Goal: Task Accomplishment & Management: Use online tool/utility

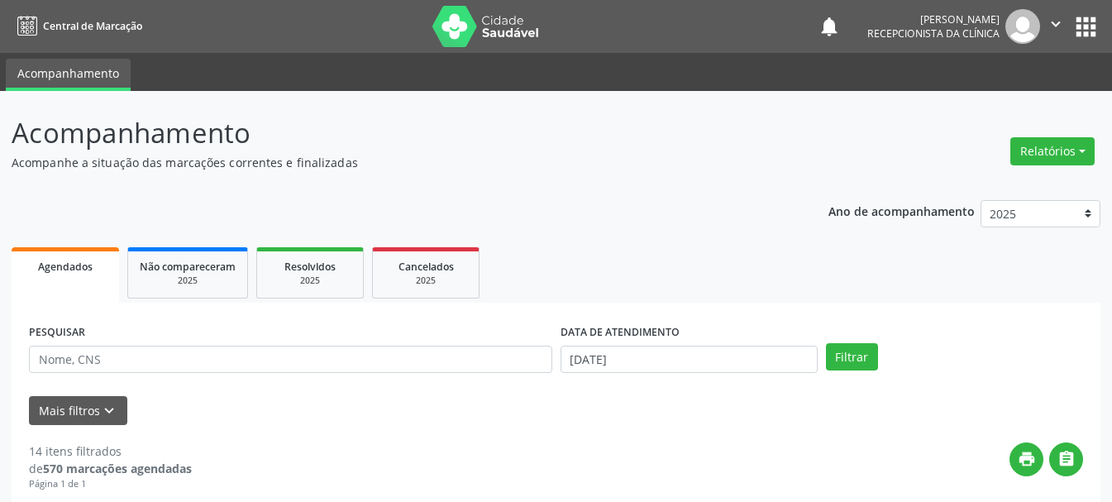
scroll to position [165, 0]
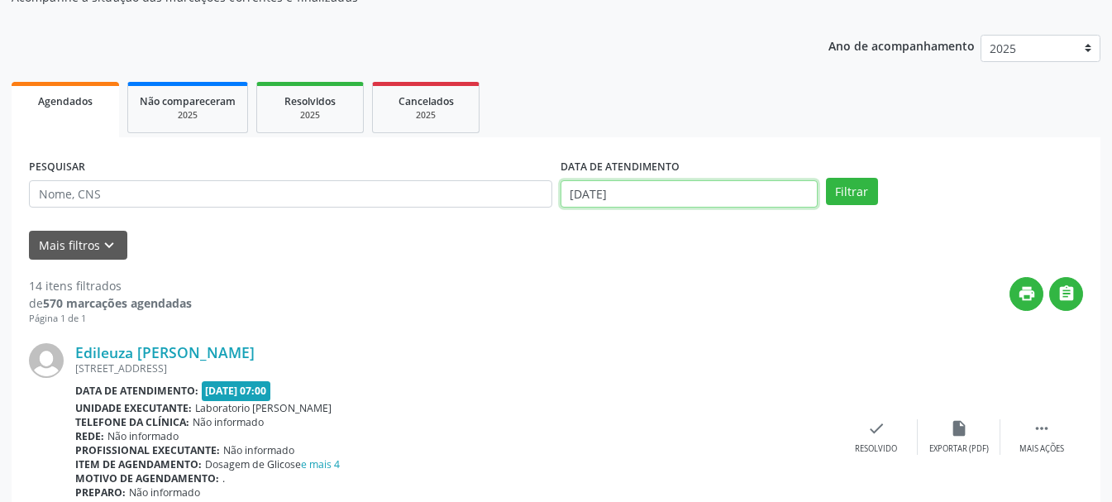
click at [637, 189] on input "[DATE]" at bounding box center [688, 194] width 257 height 28
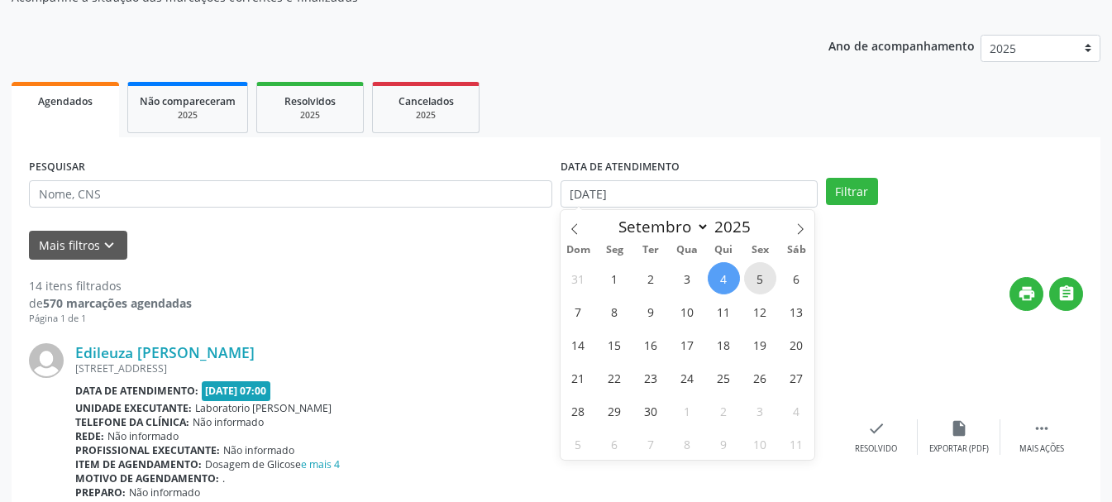
click at [760, 282] on span "5" at bounding box center [760, 278] width 32 height 32
type input "[DATE]"
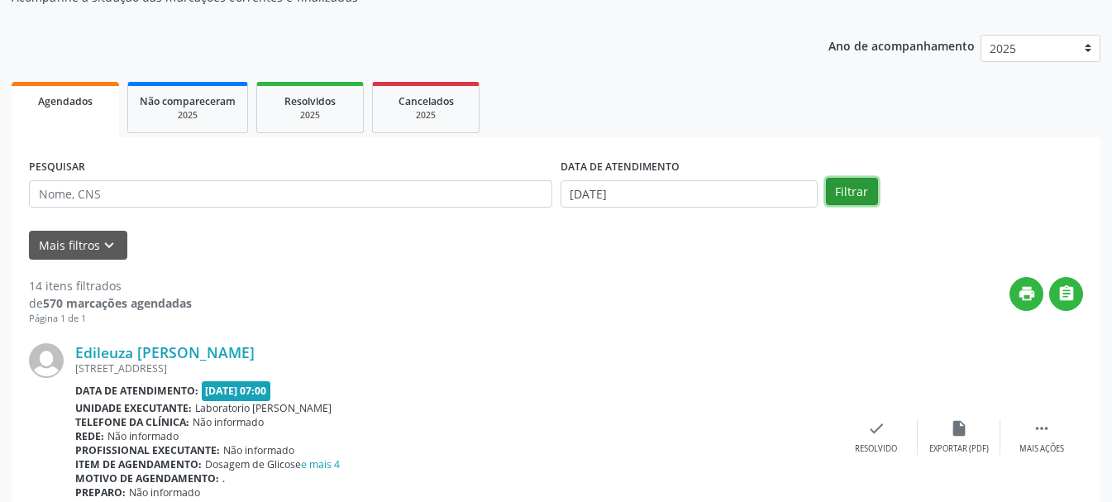
click at [864, 193] on button "Filtrar" at bounding box center [852, 192] width 52 height 28
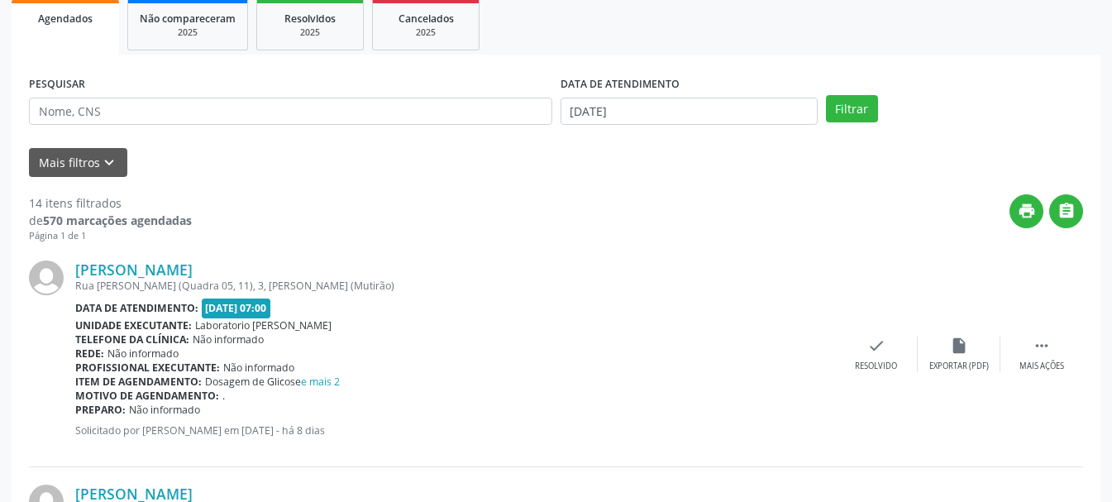
scroll to position [331, 0]
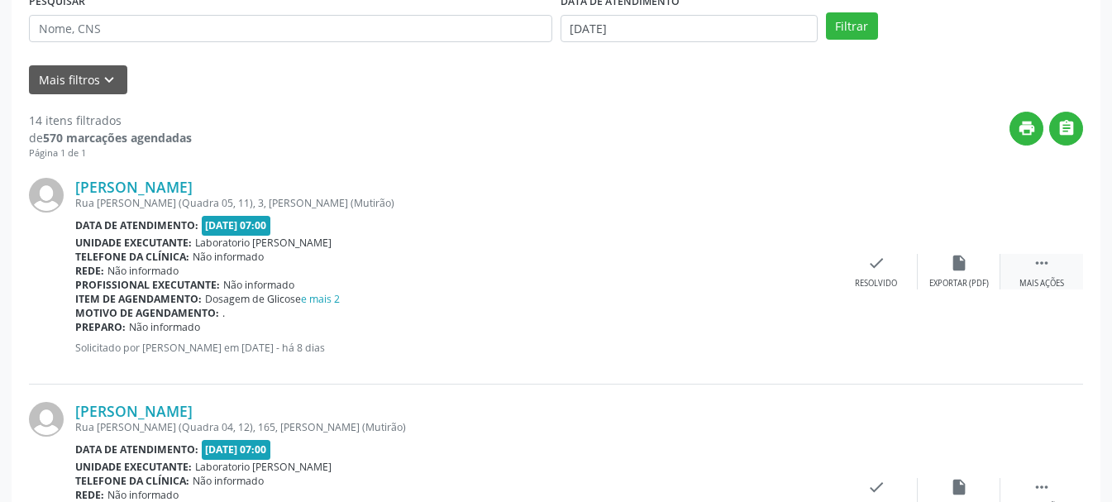
click at [1041, 262] on icon "" at bounding box center [1041, 263] width 18 height 18
click at [788, 268] on icon "print" at bounding box center [793, 263] width 18 height 18
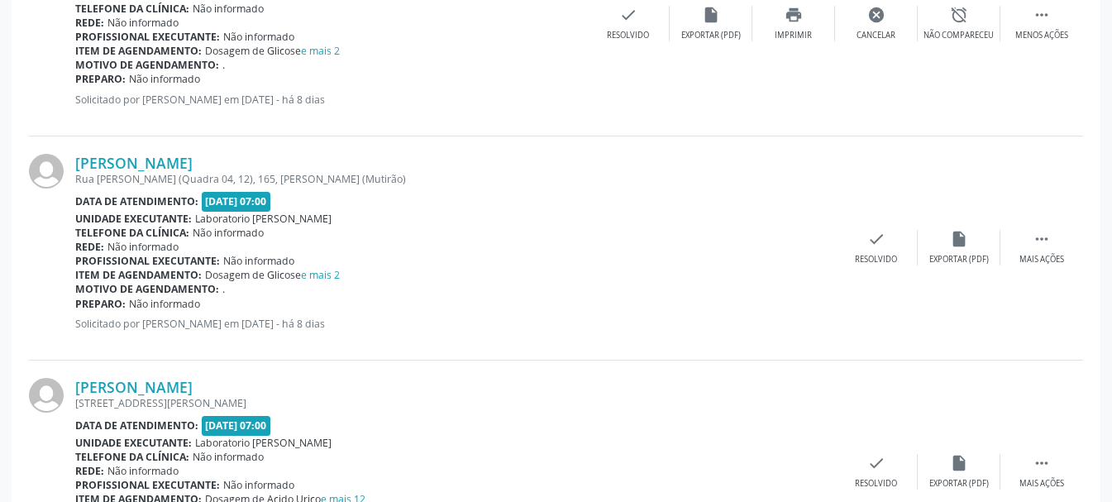
scroll to position [661, 0]
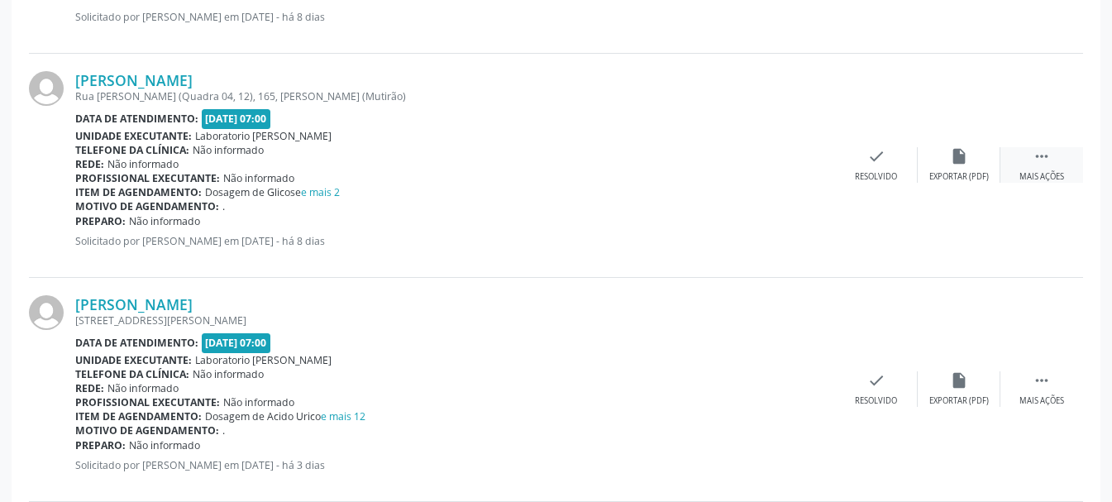
click at [1027, 164] on div " Mais ações" at bounding box center [1041, 165] width 83 height 36
click at [799, 163] on icon "print" at bounding box center [793, 156] width 18 height 18
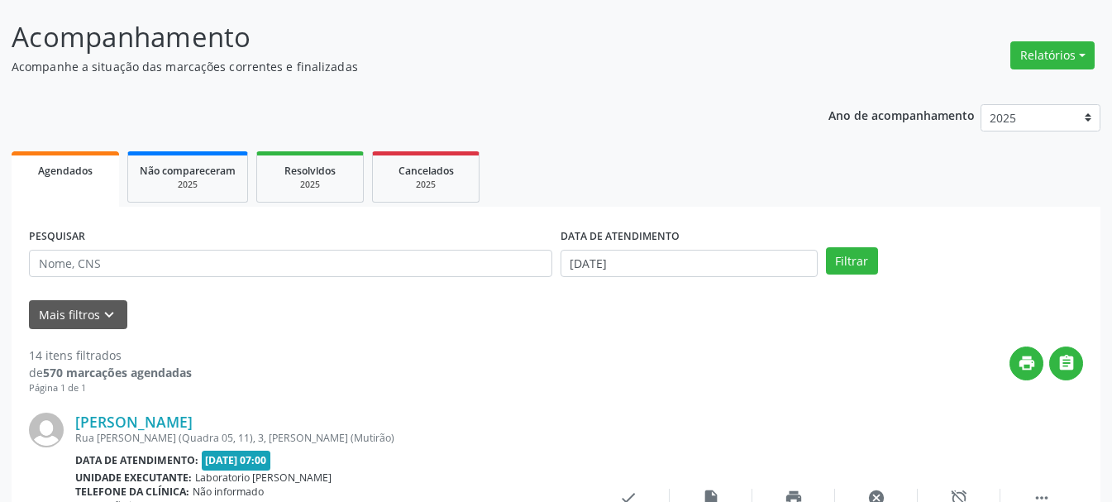
scroll to position [13, 0]
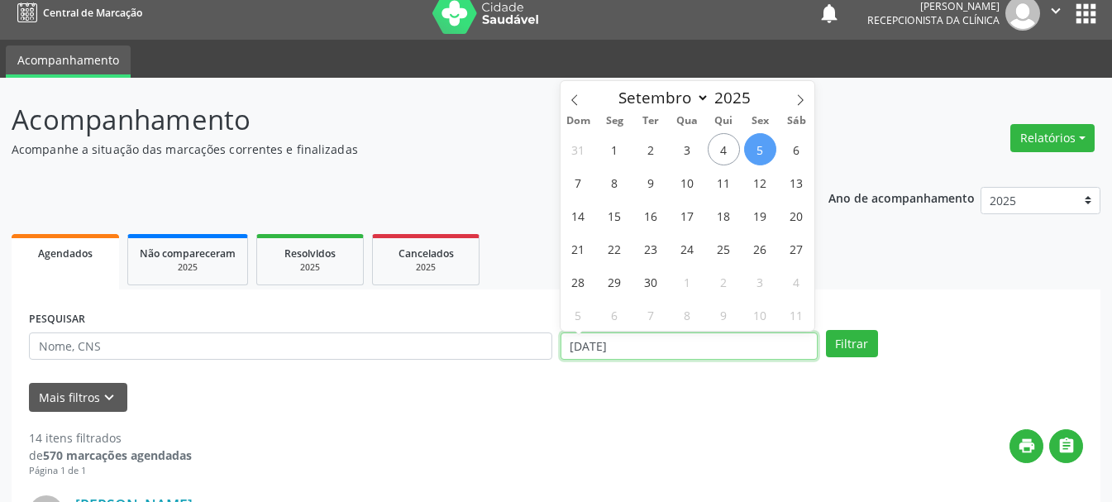
click at [631, 347] on input "[DATE]" at bounding box center [688, 346] width 257 height 28
click at [690, 148] on span "3" at bounding box center [687, 149] width 32 height 32
type input "[DATE]"
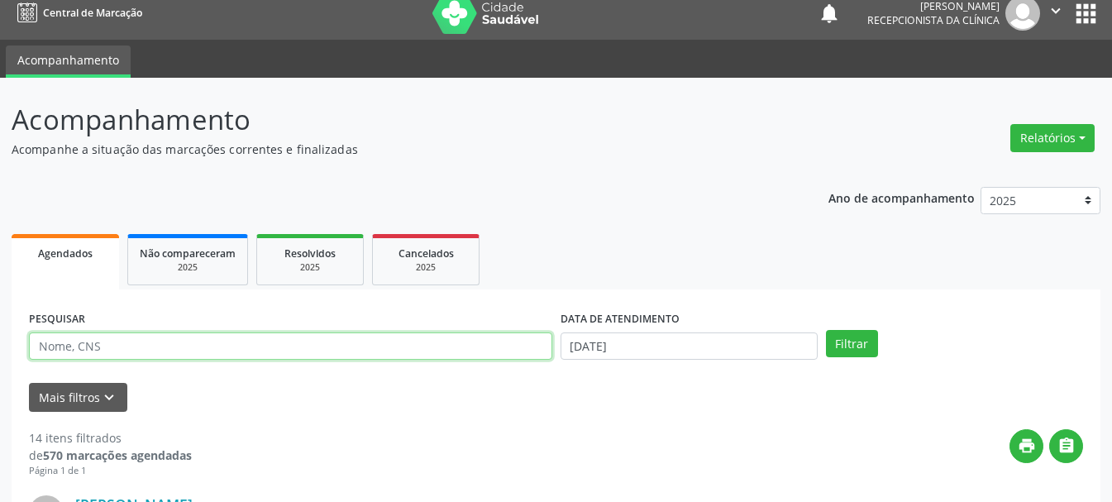
click at [273, 346] on input "text" at bounding box center [290, 346] width 523 height 28
type input "704207526428890"
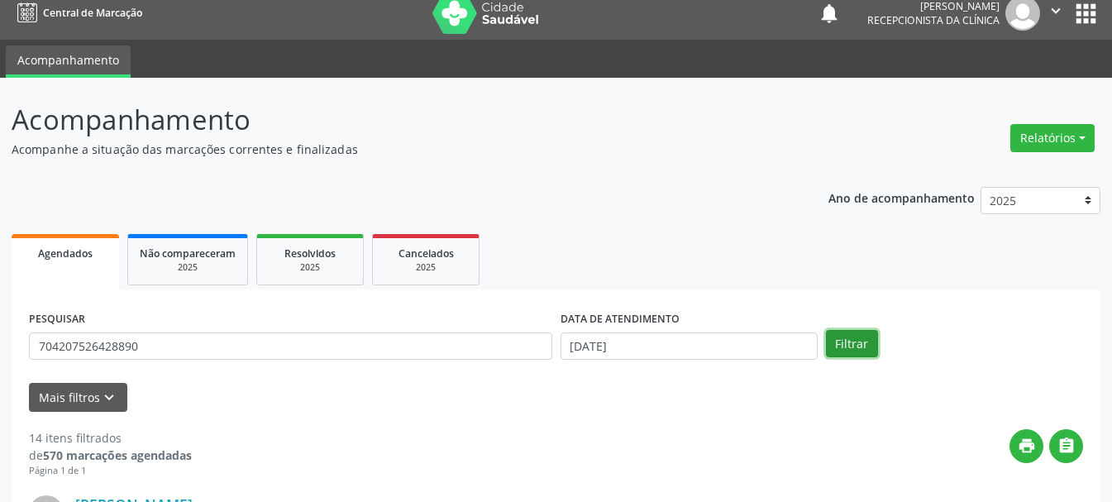
click at [840, 336] on button "Filtrar" at bounding box center [852, 344] width 52 height 28
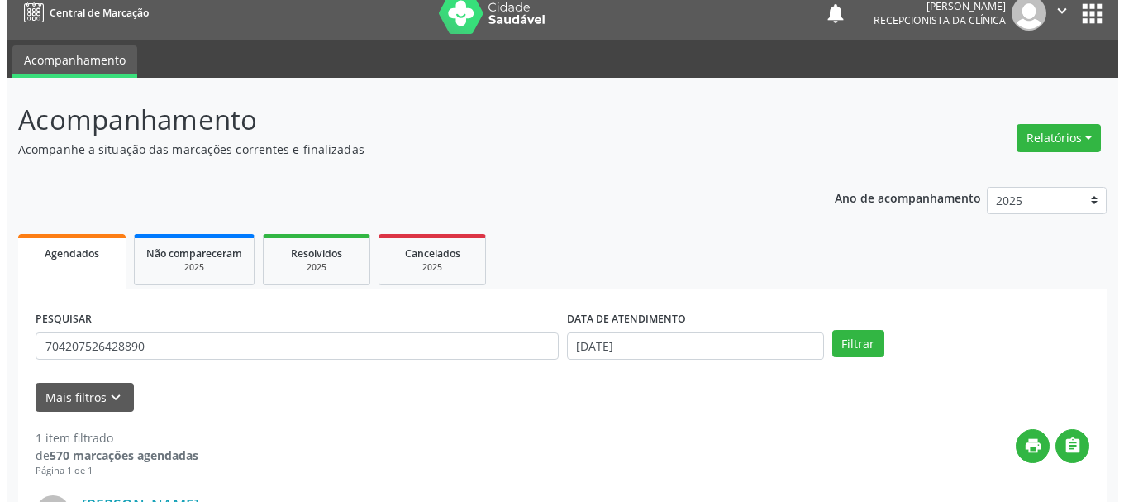
scroll to position [241, 0]
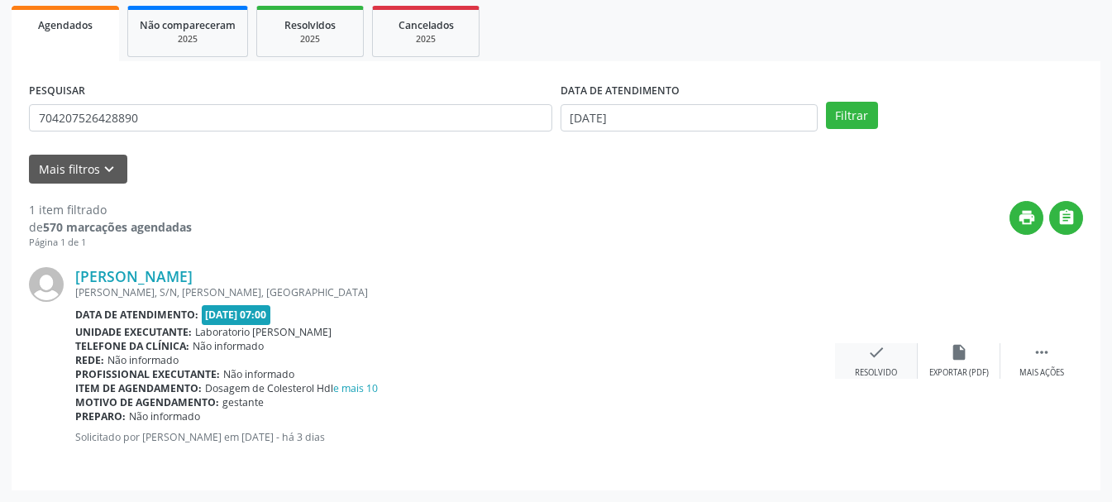
click at [884, 363] on div "check Resolvido" at bounding box center [876, 361] width 83 height 36
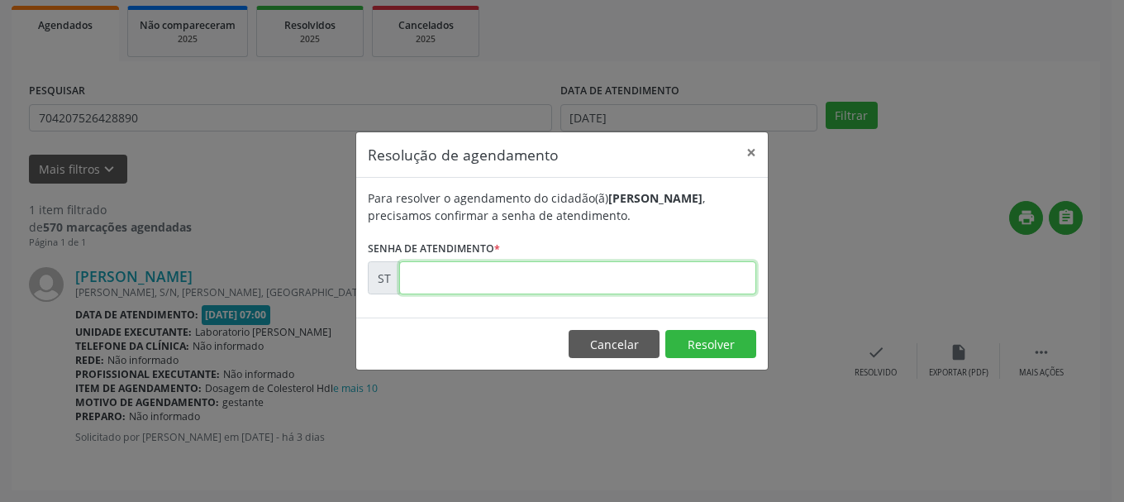
click at [531, 276] on input "text" at bounding box center [577, 277] width 357 height 33
type input "00020591"
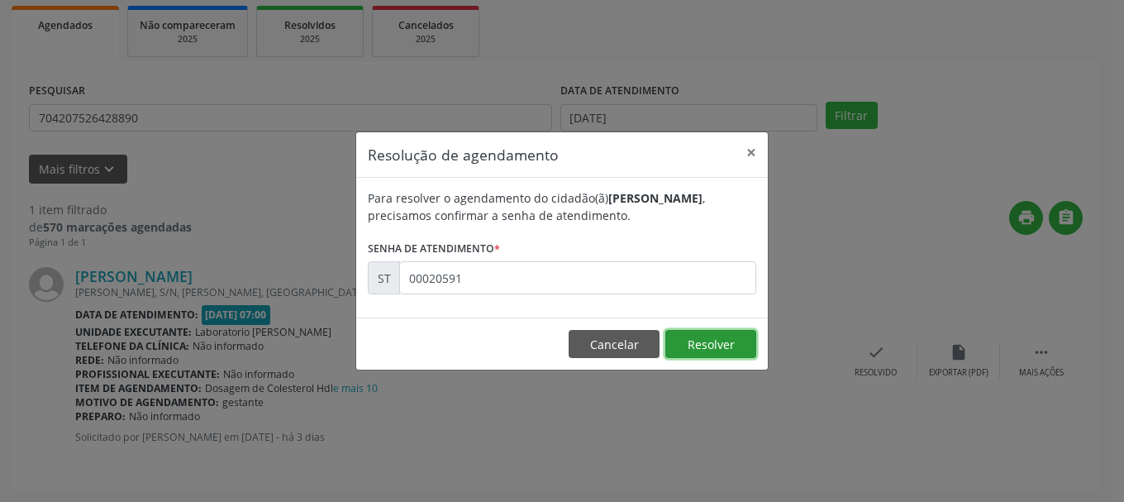
click at [732, 353] on button "Resolver" at bounding box center [710, 344] width 91 height 28
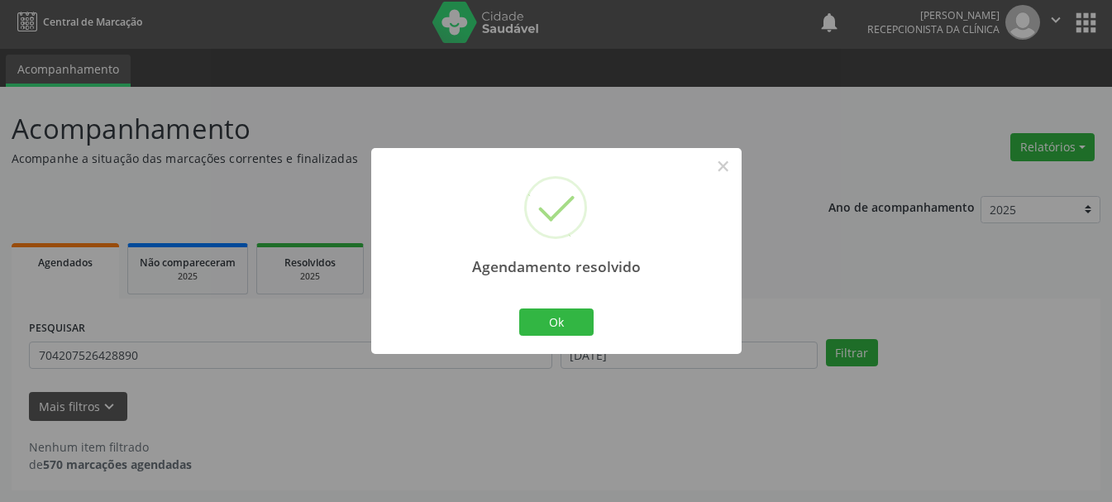
scroll to position [4, 0]
click at [543, 322] on button "Ok" at bounding box center [556, 322] width 74 height 28
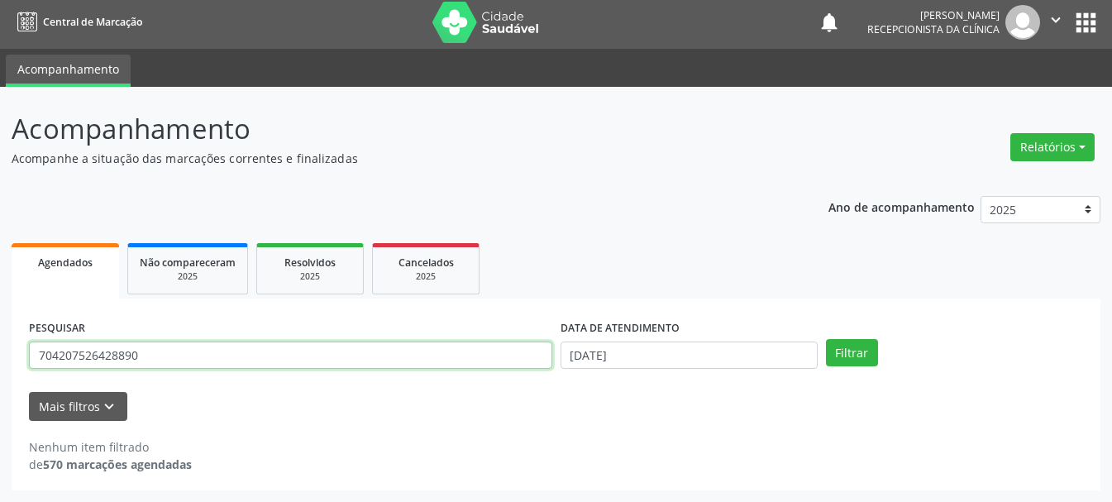
click at [401, 361] on input "704207526428890" at bounding box center [290, 355] width 523 height 28
type input "7"
type input "704204221672787"
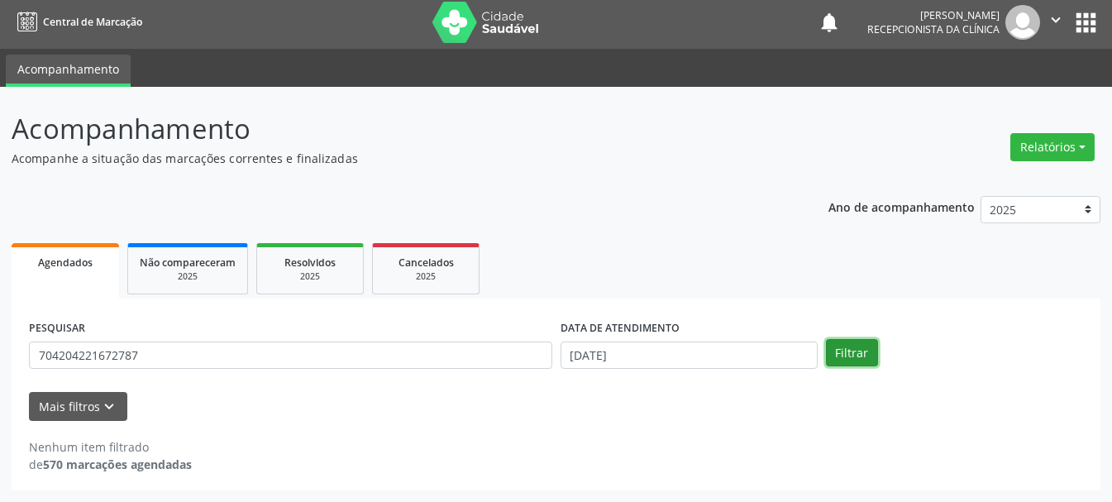
click at [865, 346] on button "Filtrar" at bounding box center [852, 353] width 52 height 28
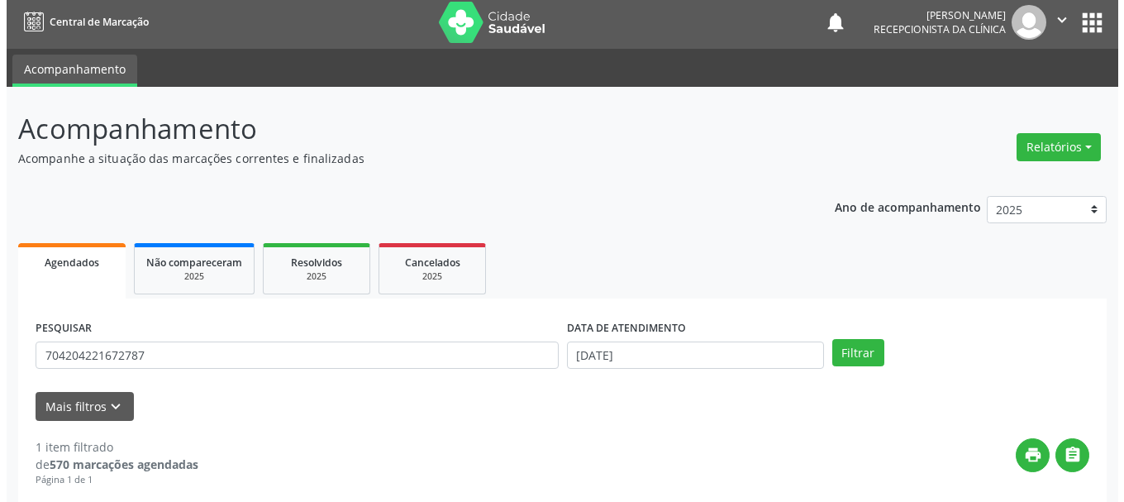
scroll to position [241, 0]
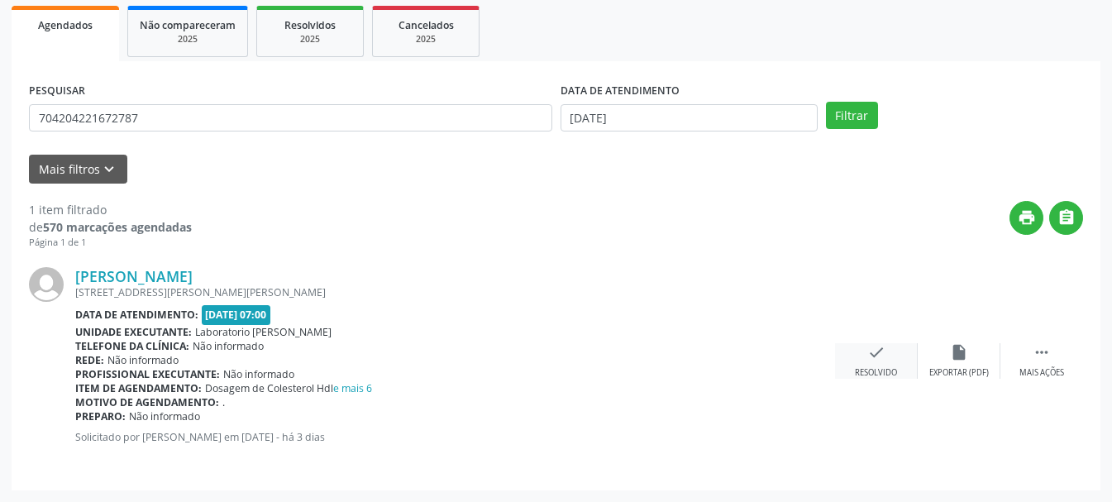
click at [879, 360] on icon "check" at bounding box center [876, 352] width 18 height 18
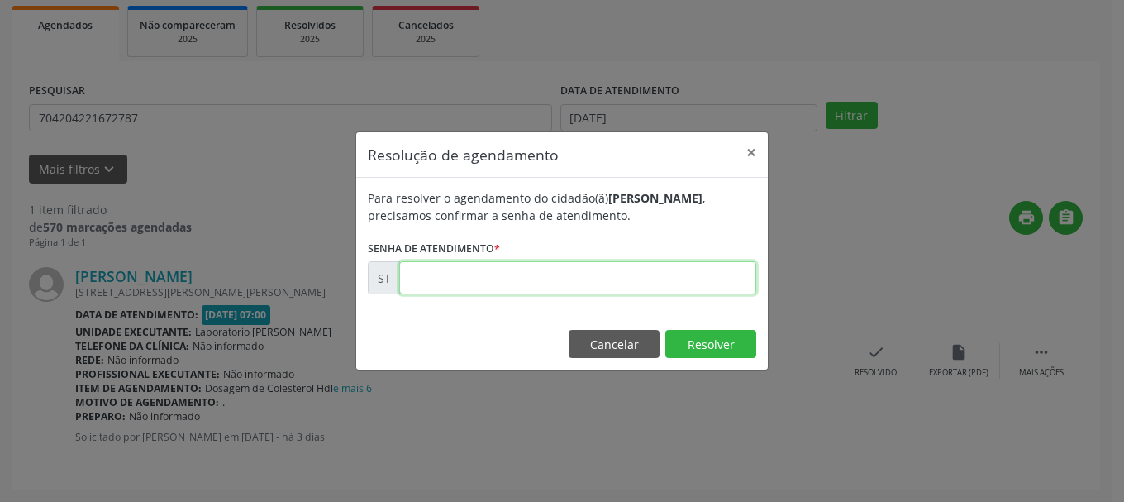
click at [622, 282] on input "text" at bounding box center [577, 277] width 357 height 33
type input "00020604"
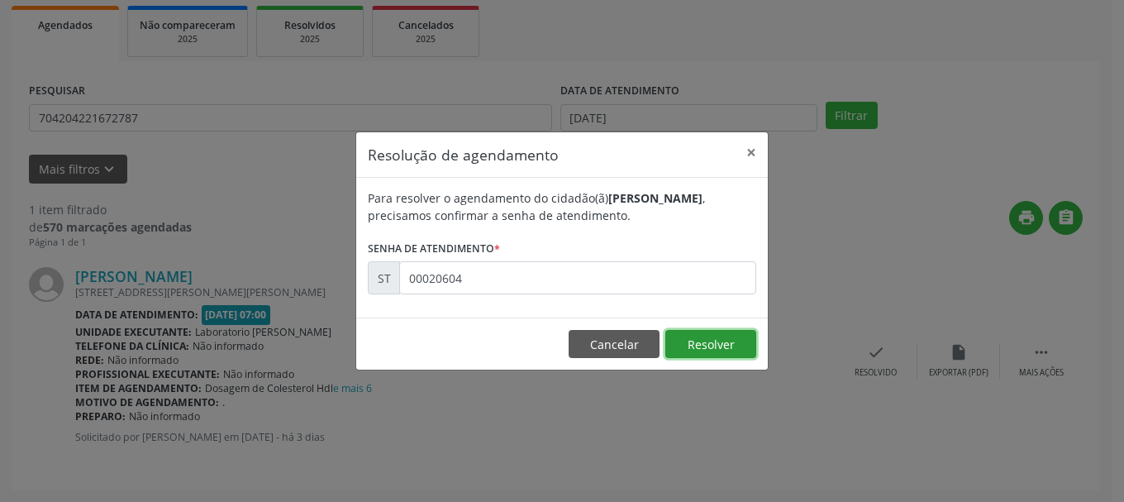
click at [698, 343] on button "Resolver" at bounding box center [710, 344] width 91 height 28
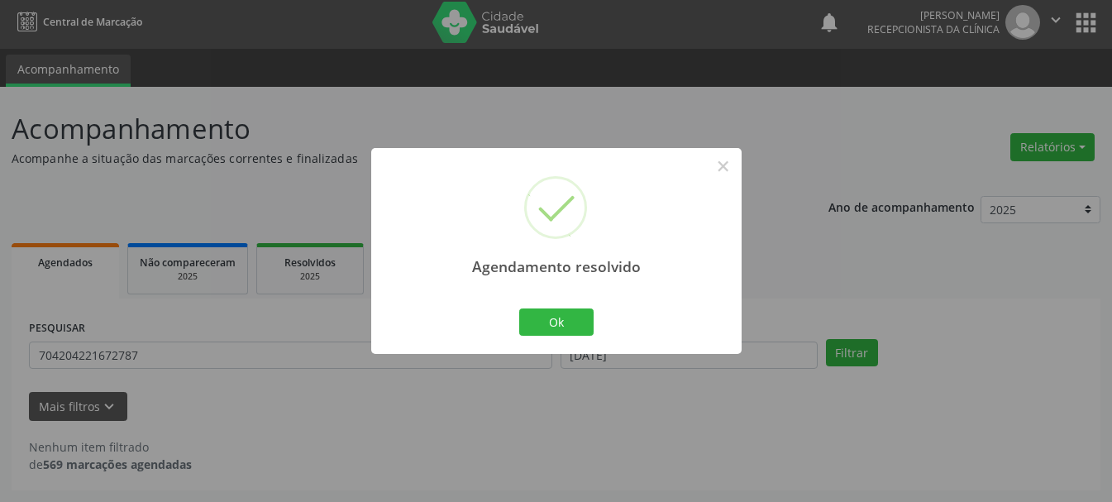
scroll to position [4, 0]
drag, startPoint x: 543, startPoint y: 319, endPoint x: 446, endPoint y: 346, distance: 100.5
click at [543, 321] on button "Ok" at bounding box center [556, 322] width 74 height 28
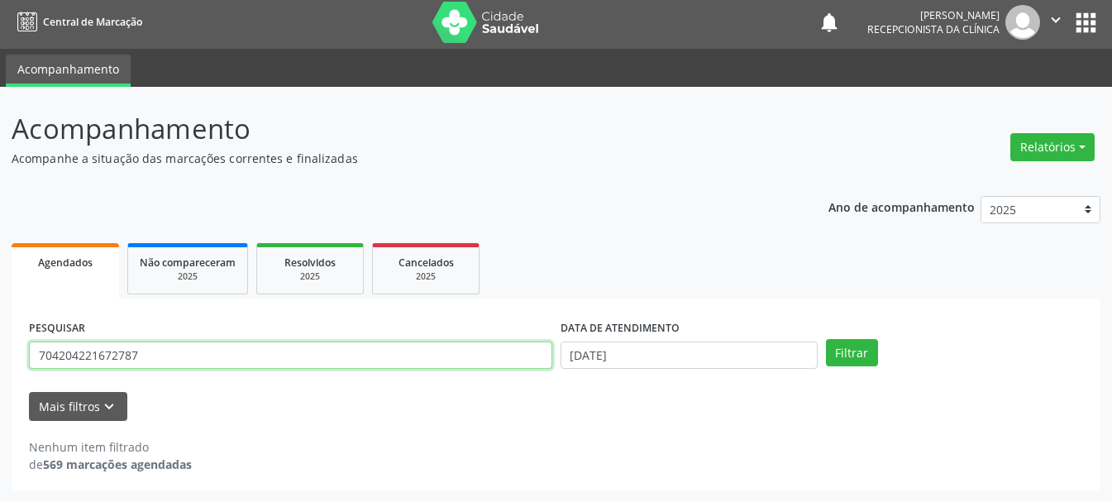
click at [148, 354] on input "704204221672787" at bounding box center [290, 355] width 523 height 28
type input "7"
type input "700402970925142"
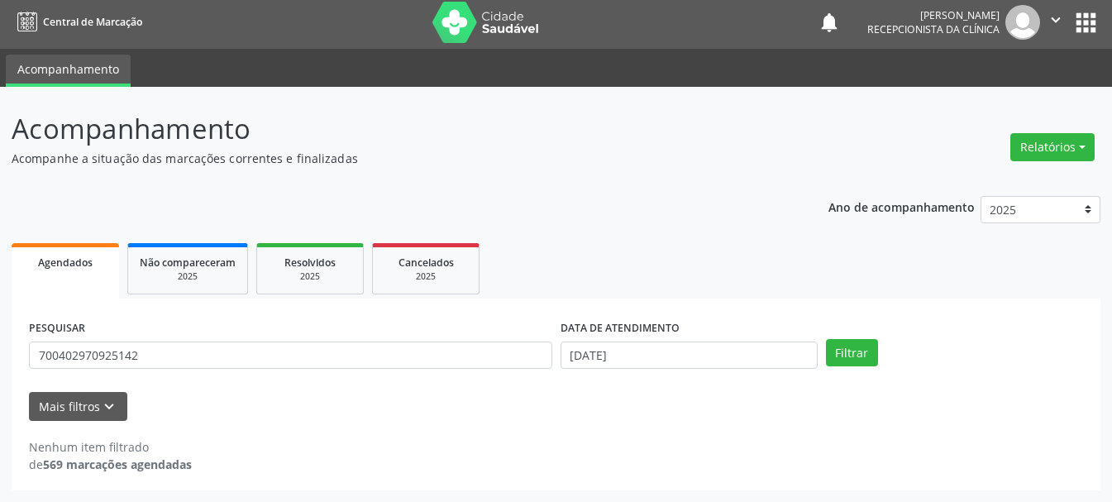
click at [878, 362] on div "Filtrar" at bounding box center [954, 353] width 265 height 28
click at [869, 358] on button "Filtrar" at bounding box center [852, 353] width 52 height 28
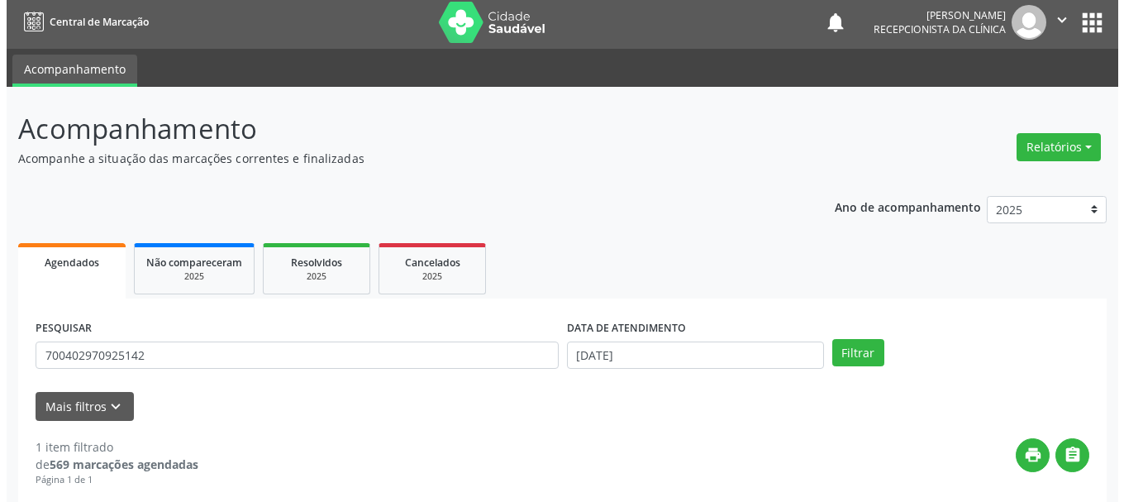
scroll to position [241, 0]
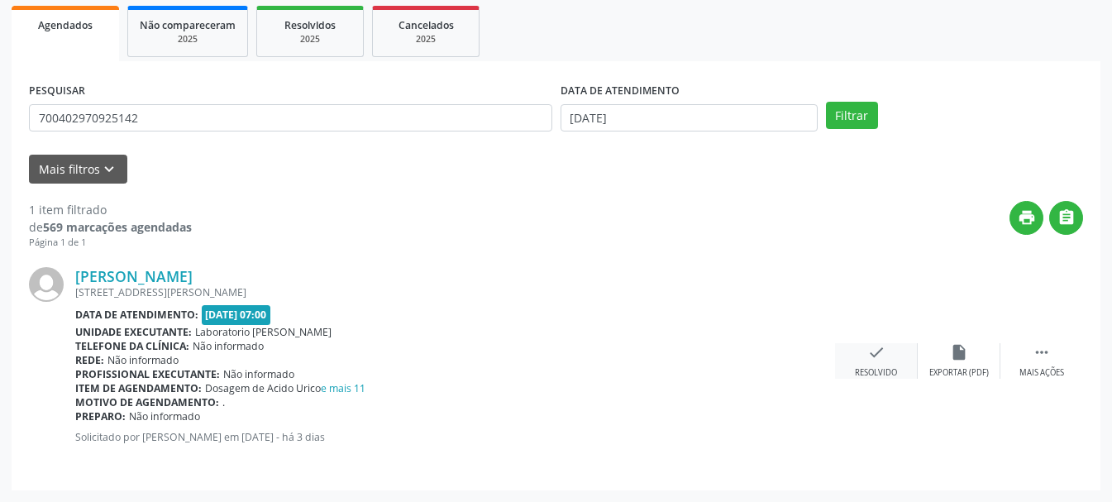
click at [887, 374] on div "Resolvido" at bounding box center [876, 373] width 42 height 12
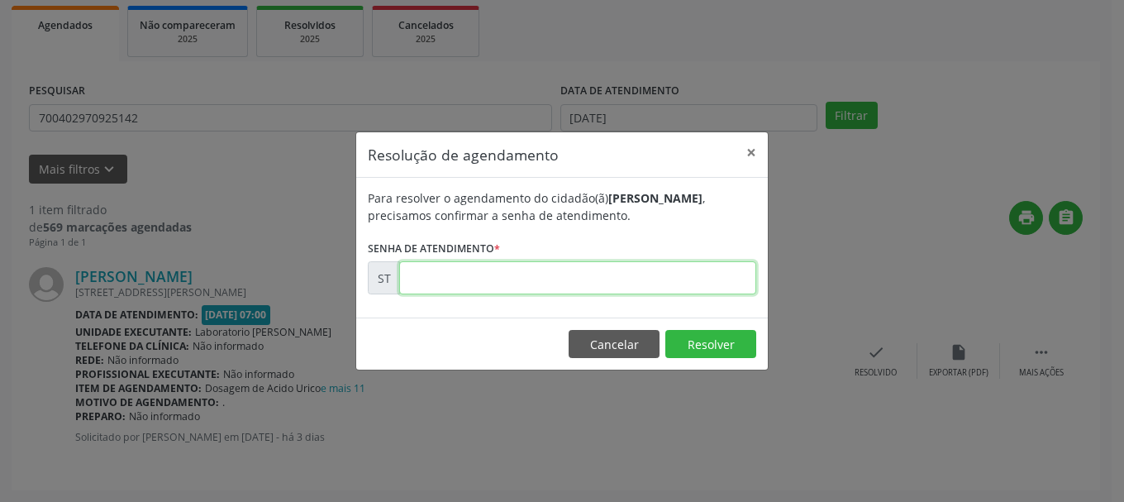
click at [561, 279] on input "text" at bounding box center [577, 277] width 357 height 33
type input "00020602"
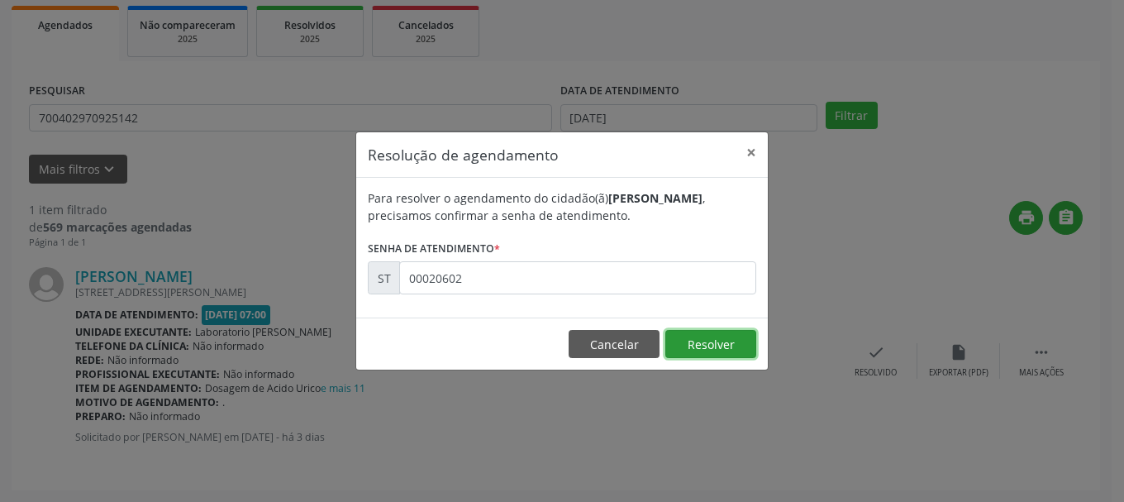
click at [738, 350] on button "Resolver" at bounding box center [710, 344] width 91 height 28
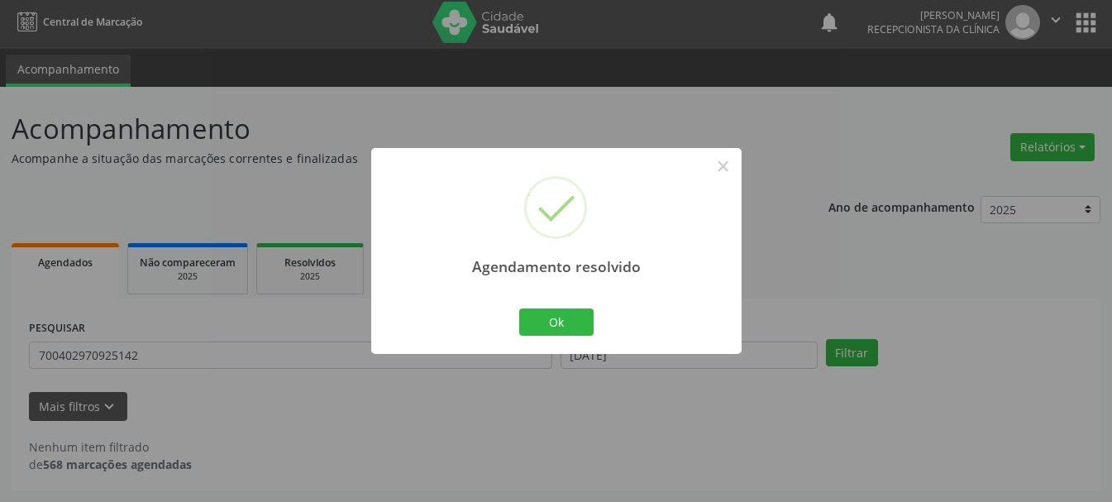
scroll to position [4, 0]
click at [550, 322] on button "Ok" at bounding box center [556, 322] width 74 height 28
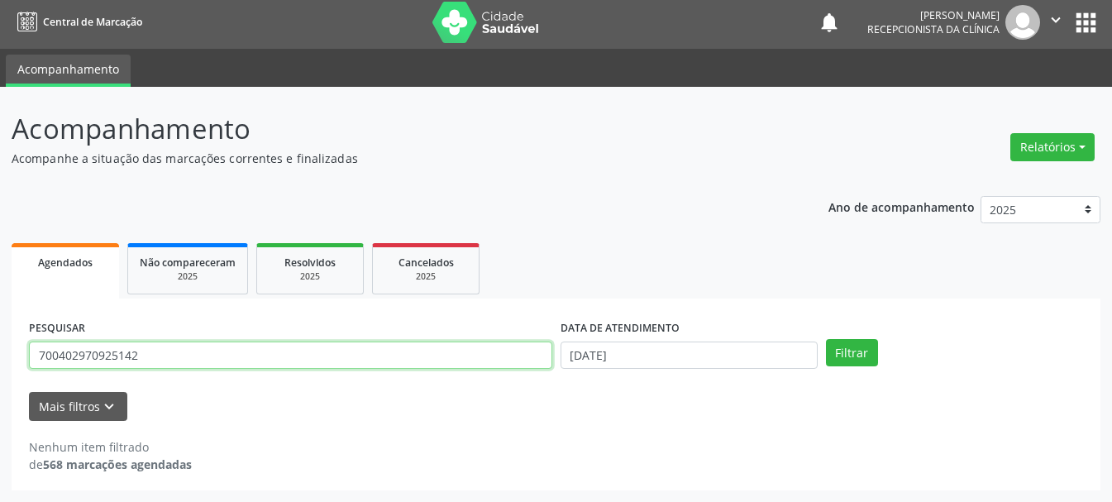
drag, startPoint x: 164, startPoint y: 360, endPoint x: 52, endPoint y: 373, distance: 113.1
click at [52, 373] on div "PESQUISAR 700402970925142" at bounding box center [290, 348] width 531 height 64
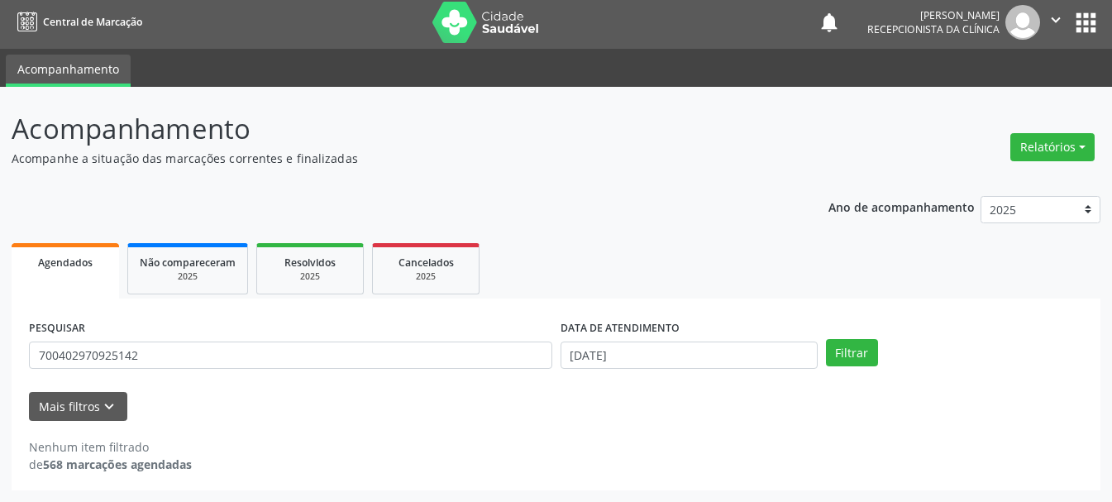
click at [52, 373] on div "PESQUISAR 700402970925142" at bounding box center [290, 348] width 531 height 64
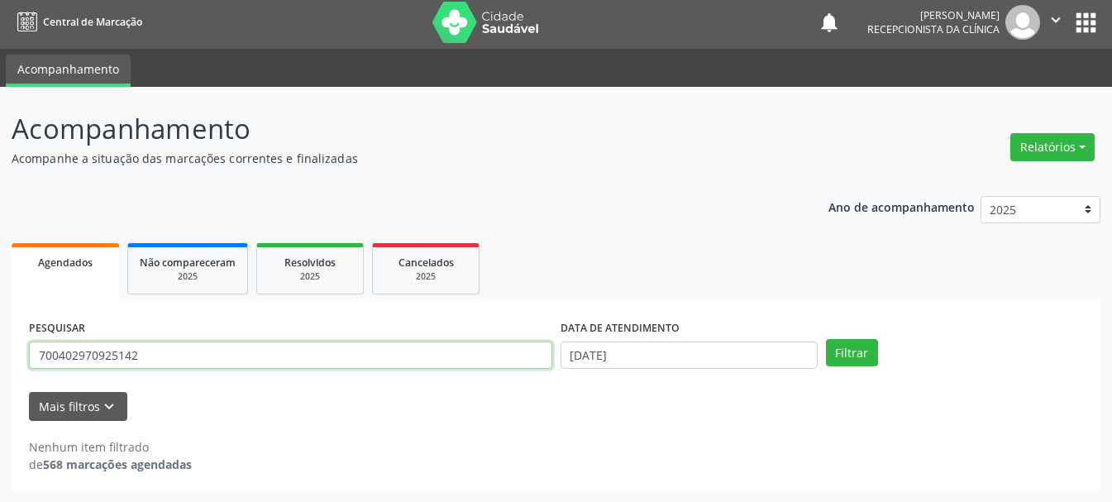
drag, startPoint x: 142, startPoint y: 355, endPoint x: 54, endPoint y: 368, distance: 89.3
click at [54, 368] on input "700402970925142" at bounding box center [290, 355] width 523 height 28
type input "706703564115010"
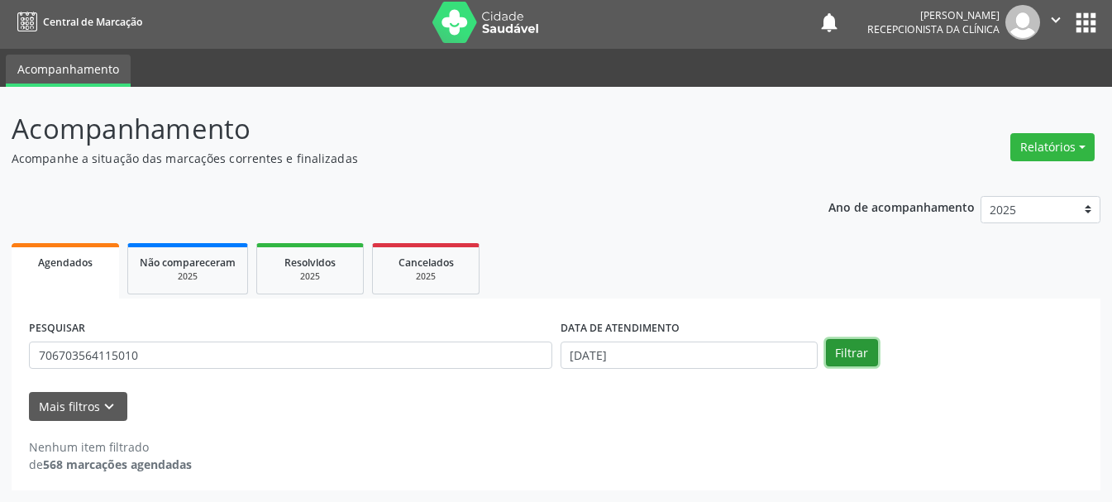
click at [862, 359] on button "Filtrar" at bounding box center [852, 353] width 52 height 28
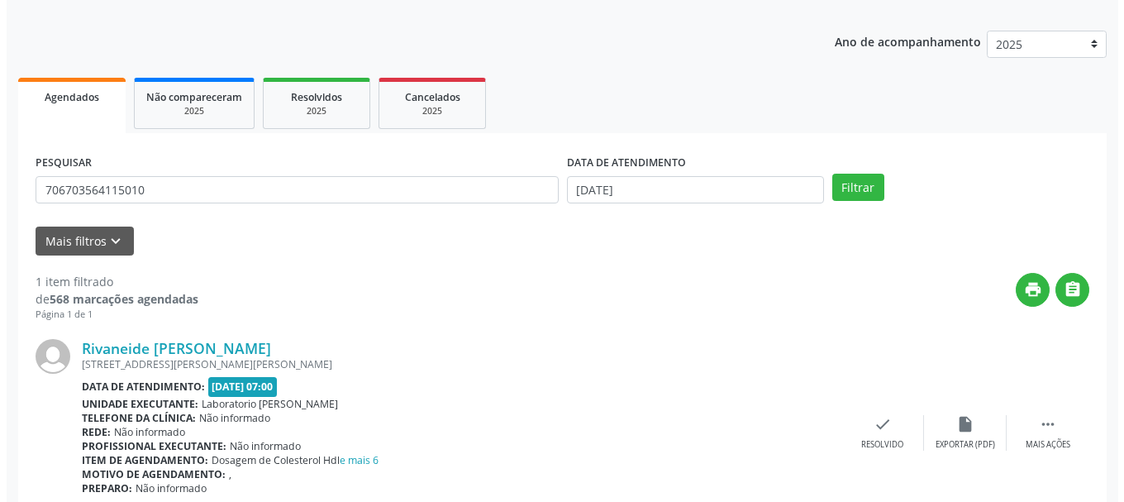
scroll to position [241, 0]
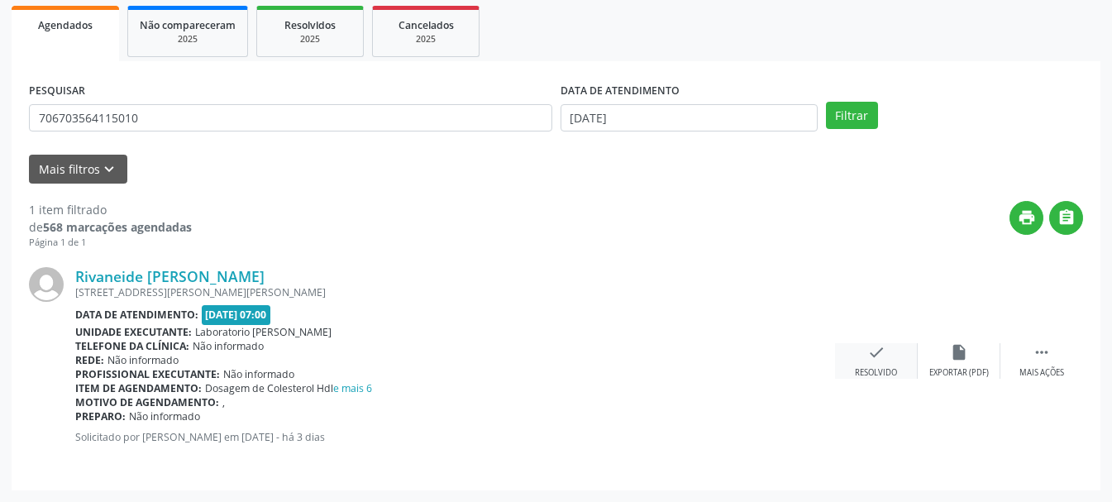
click at [877, 365] on div "check Resolvido" at bounding box center [876, 361] width 83 height 36
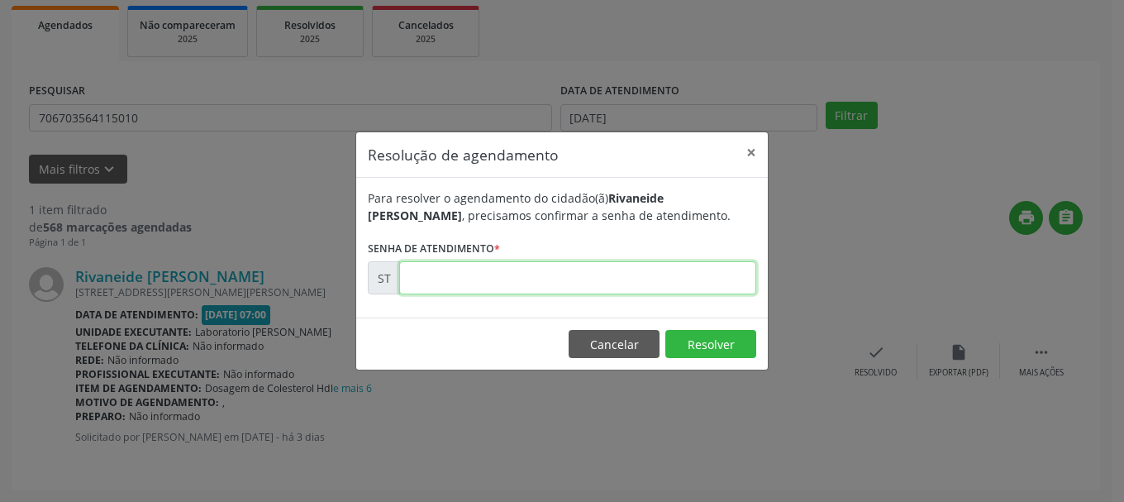
click at [618, 290] on input "text" at bounding box center [577, 277] width 357 height 33
type input "00020598"
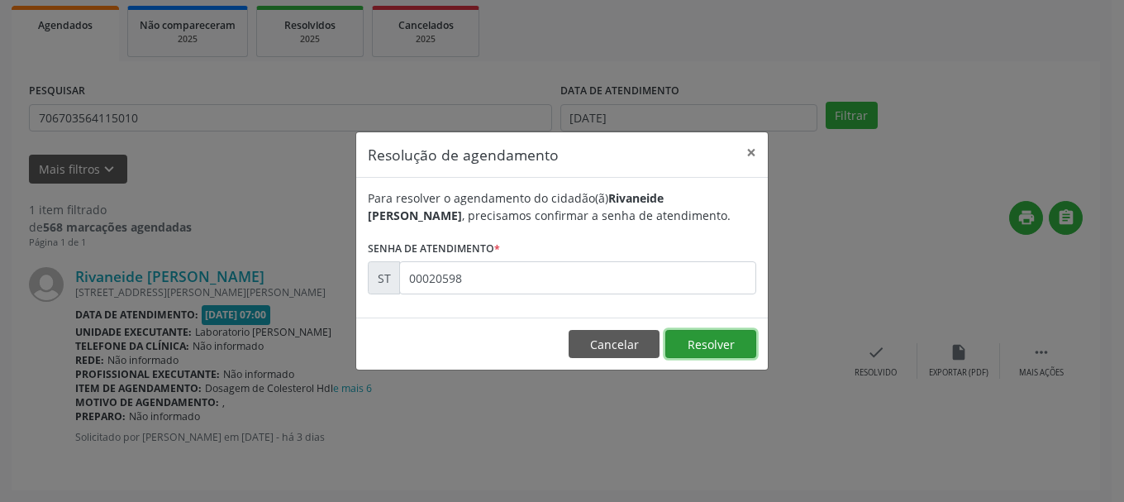
click at [703, 331] on button "Resolver" at bounding box center [710, 344] width 91 height 28
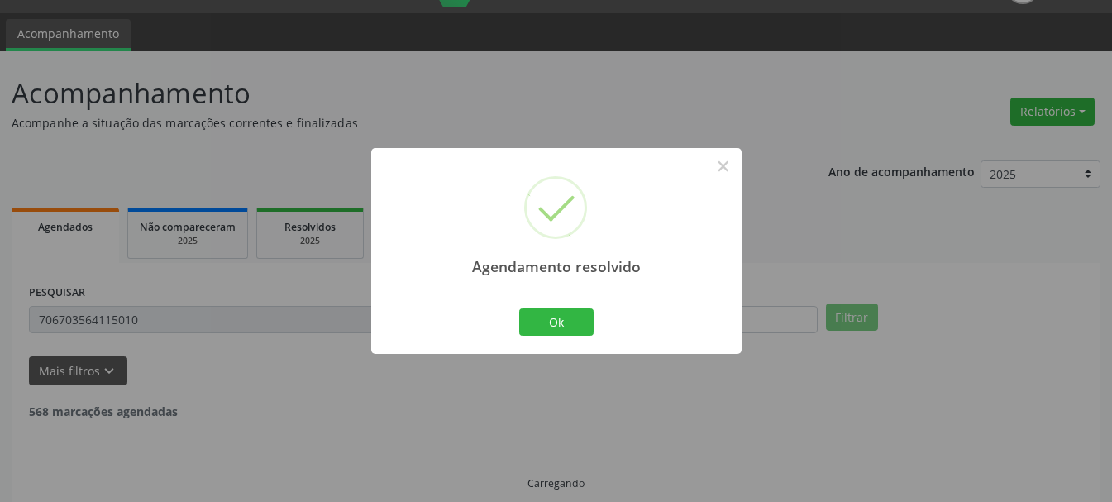
scroll to position [4, 0]
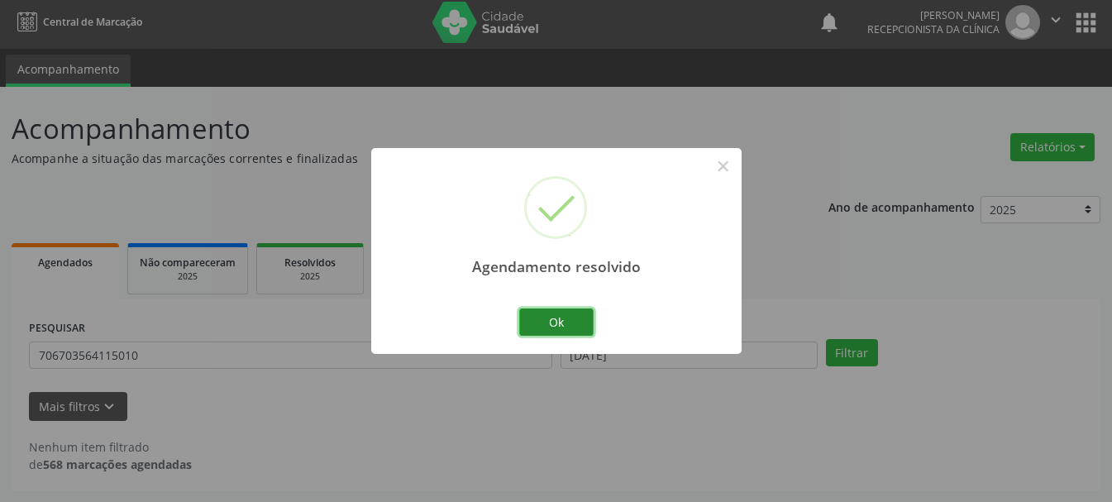
click at [579, 319] on button "Ok" at bounding box center [556, 322] width 74 height 28
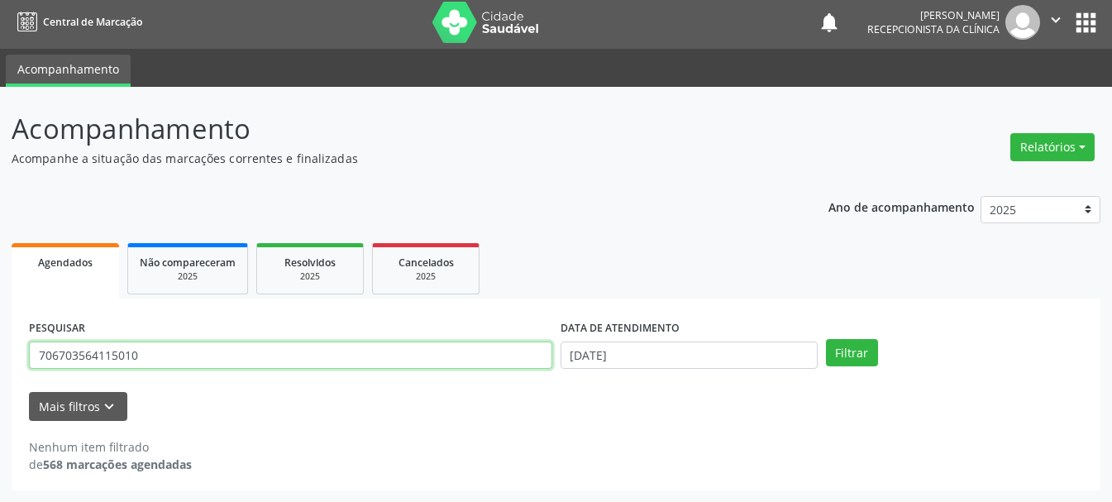
drag, startPoint x: 251, startPoint y: 359, endPoint x: 42, endPoint y: 354, distance: 209.2
click at [42, 354] on input "706703564115010" at bounding box center [290, 355] width 523 height 28
type input "7"
type input "164259781130009"
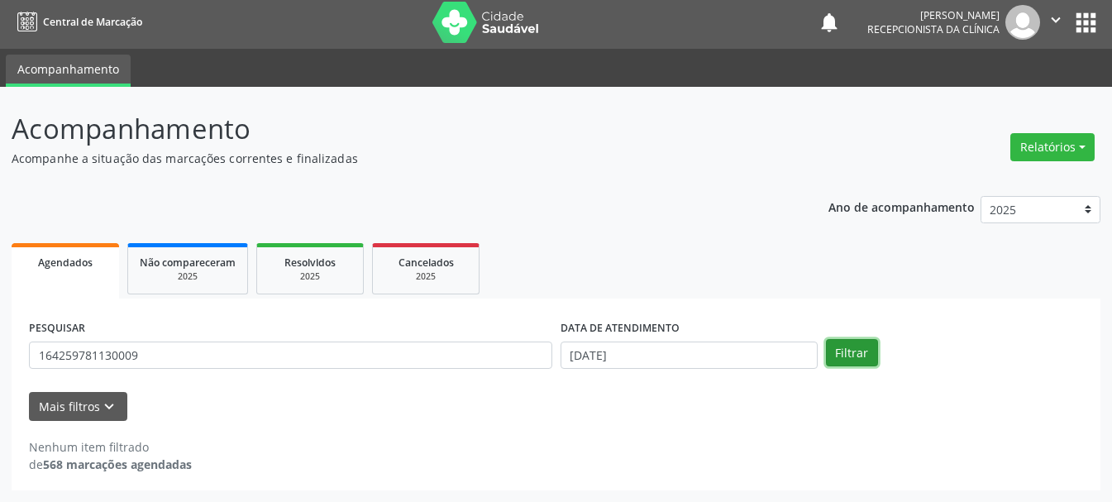
click at [852, 351] on button "Filtrar" at bounding box center [852, 353] width 52 height 28
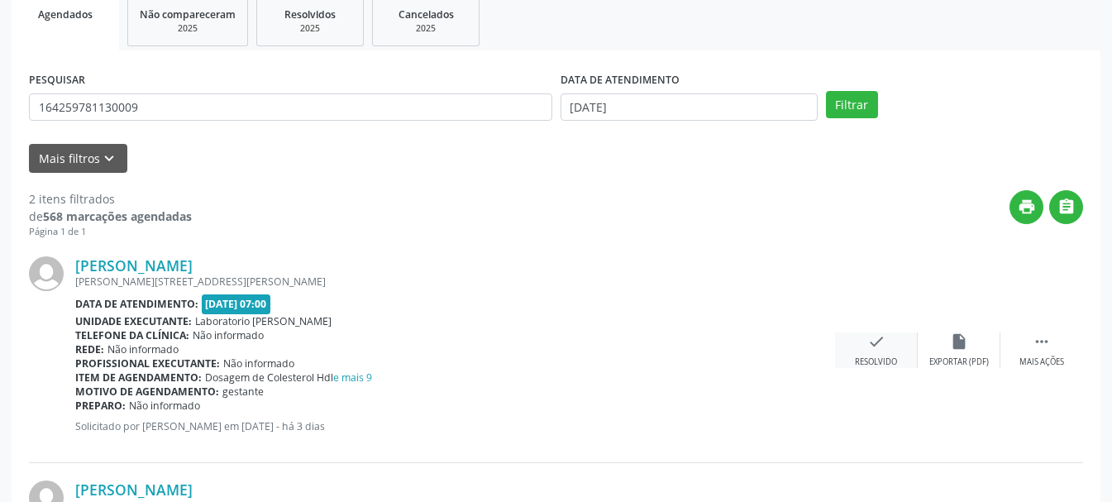
click at [865, 356] on div "Resolvido" at bounding box center [876, 362] width 42 height 12
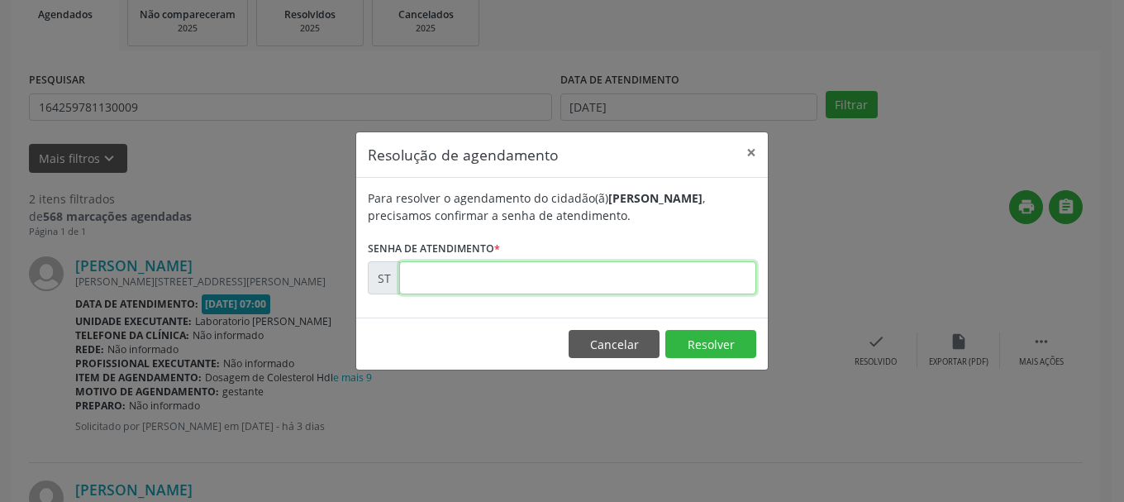
click at [468, 265] on input "text" at bounding box center [577, 277] width 357 height 33
type input "00020619"
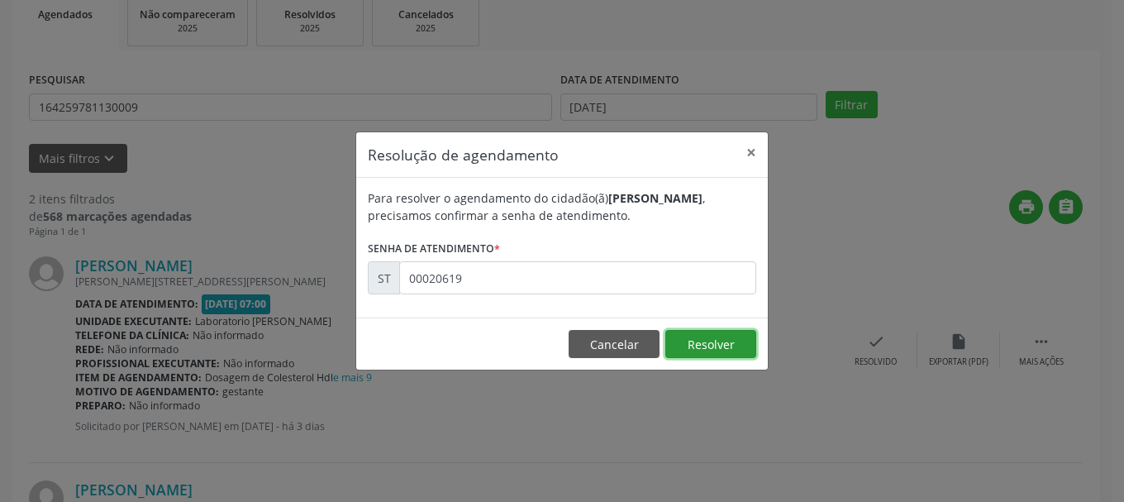
click at [714, 345] on button "Resolver" at bounding box center [710, 344] width 91 height 28
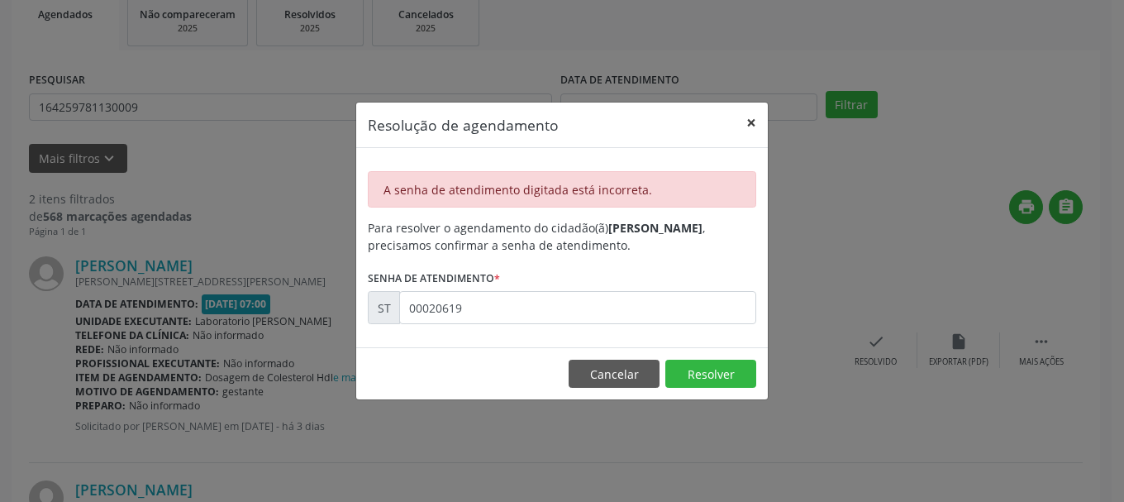
click at [753, 121] on button "×" at bounding box center [751, 122] width 33 height 40
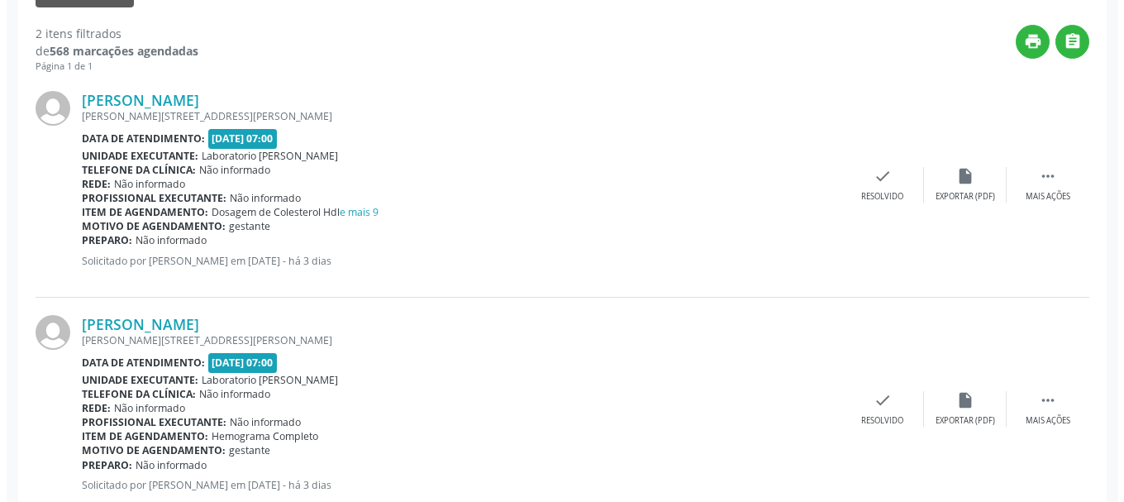
scroll to position [465, 0]
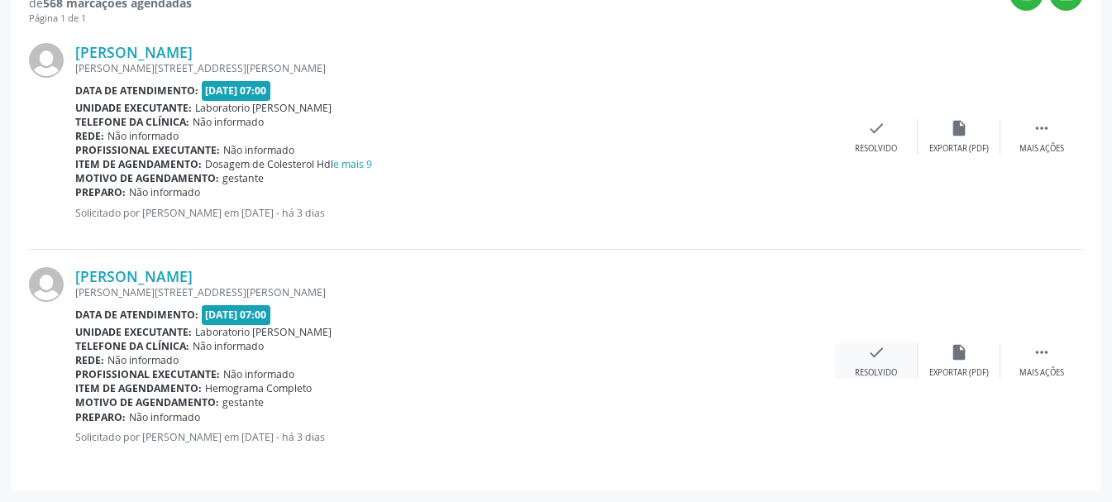
click at [889, 347] on div "check Resolvido" at bounding box center [876, 361] width 83 height 36
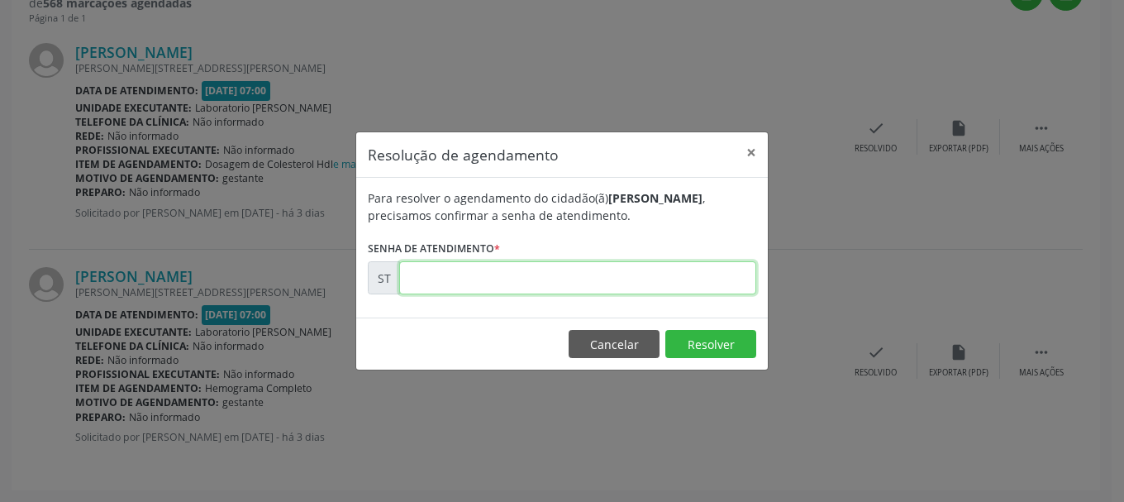
click at [555, 280] on input "text" at bounding box center [577, 277] width 357 height 33
type input "00020619"
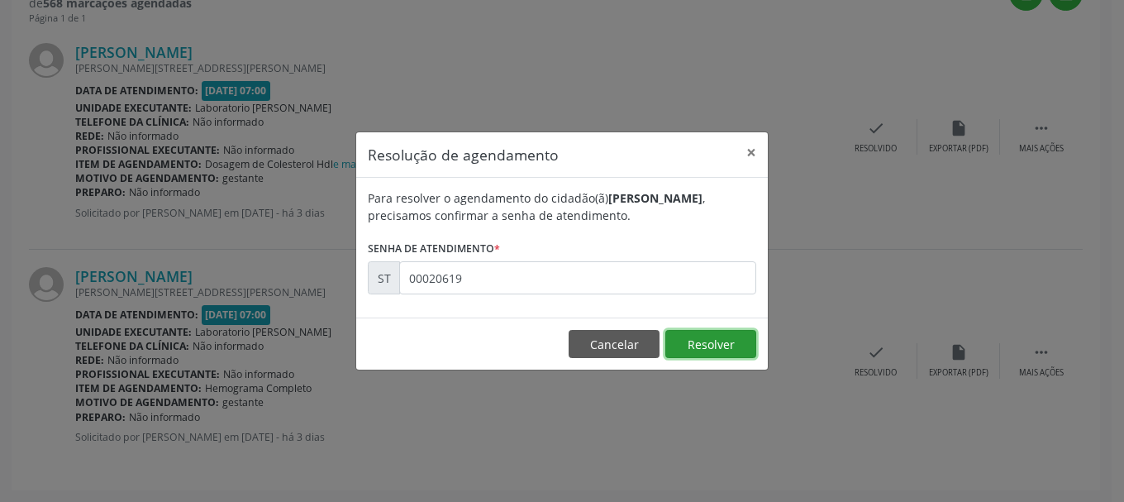
click at [741, 350] on button "Resolver" at bounding box center [710, 344] width 91 height 28
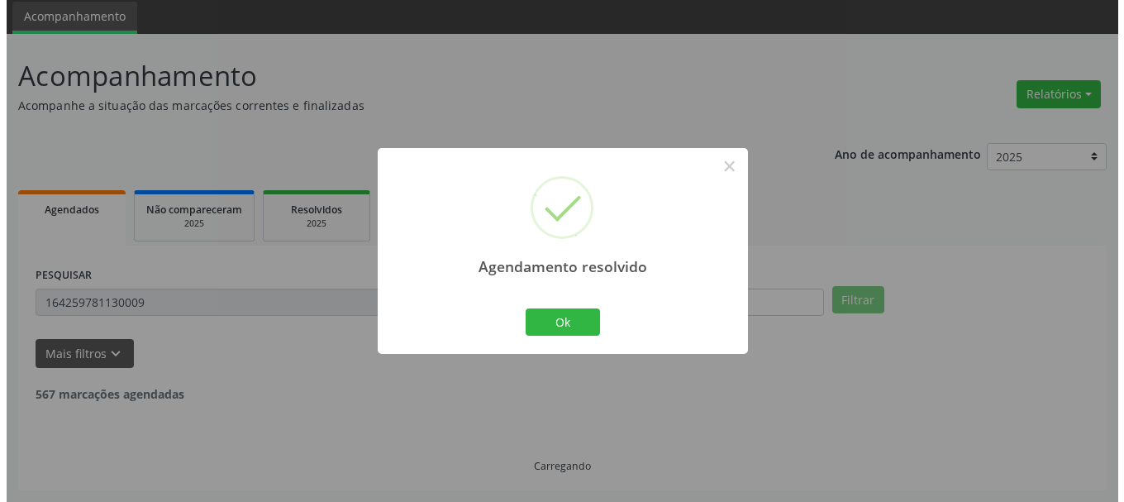
scroll to position [241, 0]
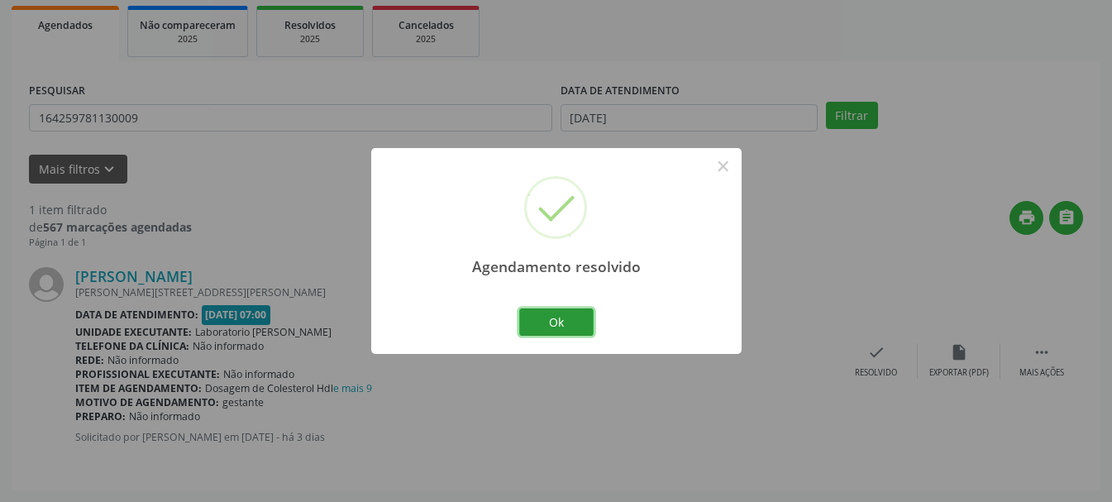
drag, startPoint x: 587, startPoint y: 320, endPoint x: 447, endPoint y: 326, distance: 139.8
click at [586, 320] on button "Ok" at bounding box center [556, 322] width 74 height 28
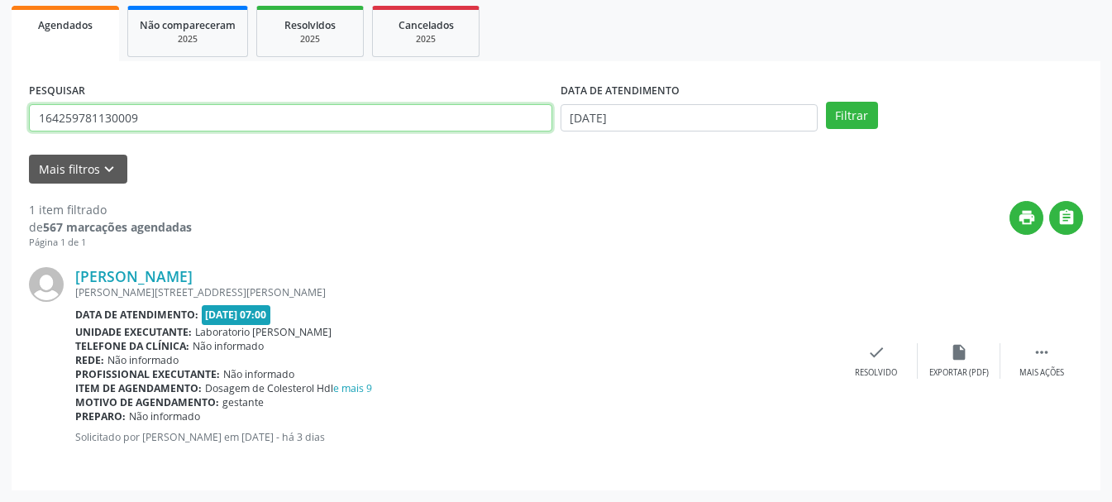
drag, startPoint x: 197, startPoint y: 117, endPoint x: 0, endPoint y: 112, distance: 196.8
click at [0, 112] on div "Acompanhamento Acompanhe a situação das marcações correntes e finalizadas Relat…" at bounding box center [556, 176] width 1112 height 652
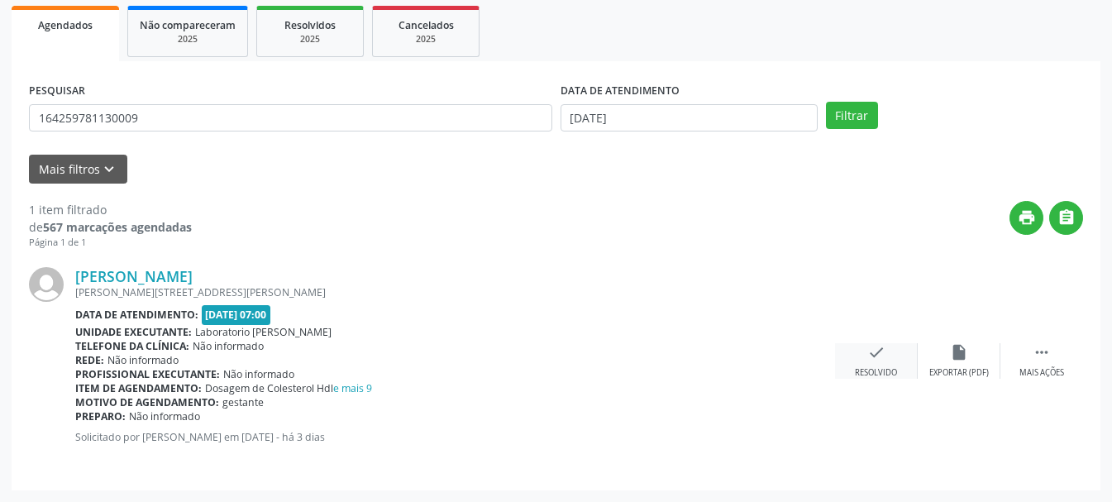
click at [876, 368] on div "Resolvido" at bounding box center [876, 373] width 42 height 12
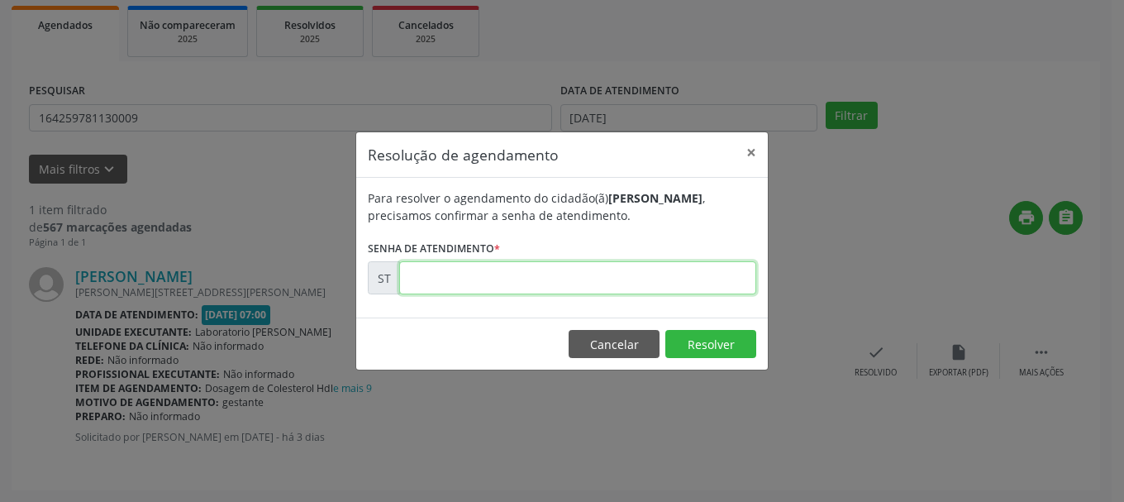
click at [481, 273] on input "text" at bounding box center [577, 277] width 357 height 33
type input "00020616"
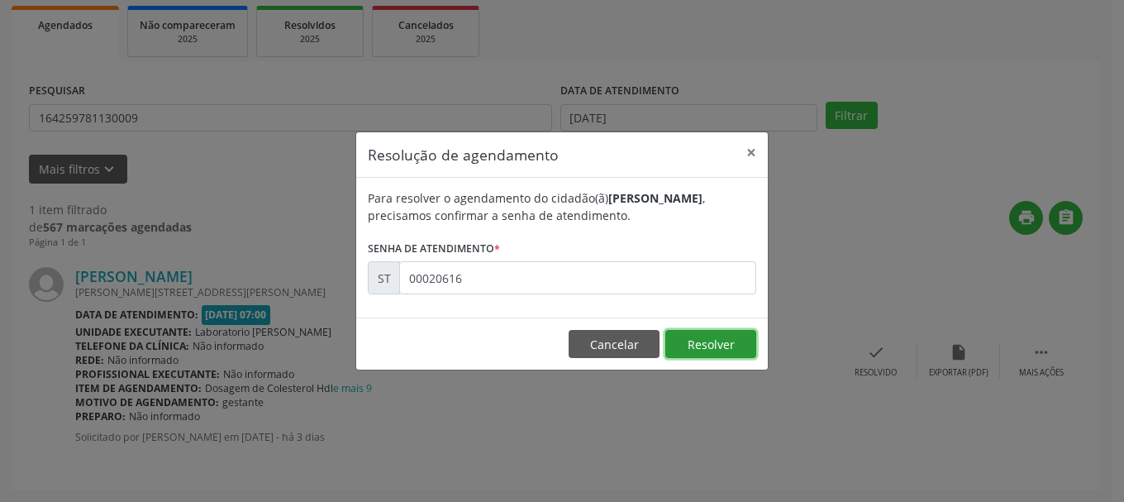
click at [739, 351] on button "Resolver" at bounding box center [710, 344] width 91 height 28
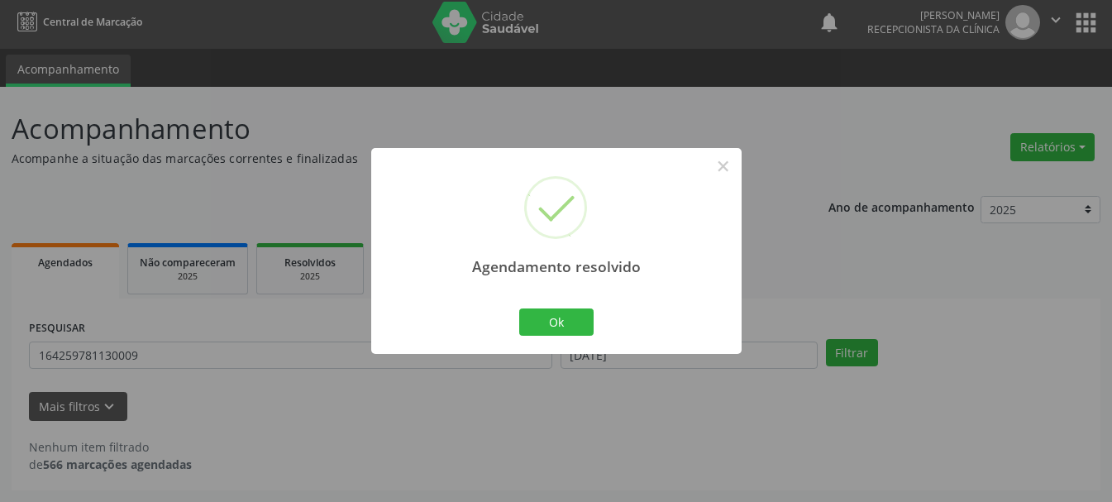
scroll to position [4, 0]
click at [555, 308] on button "Ok" at bounding box center [556, 322] width 74 height 28
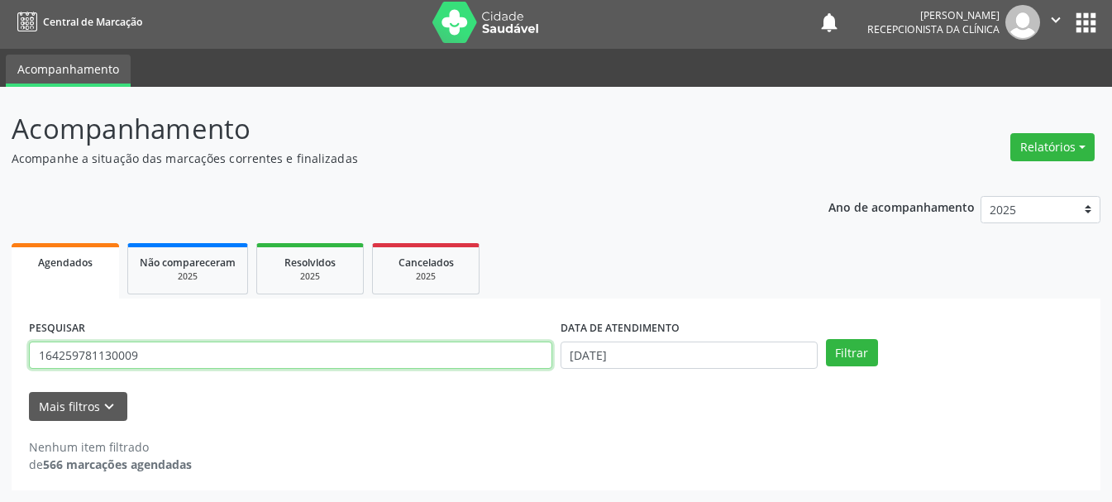
drag, startPoint x: 196, startPoint y: 353, endPoint x: 7, endPoint y: 338, distance: 189.0
click at [7, 338] on div "Acompanhamento Acompanhe a situação das marcações correntes e finalizadas Relat…" at bounding box center [556, 294] width 1112 height 415
type input "898004528962758"
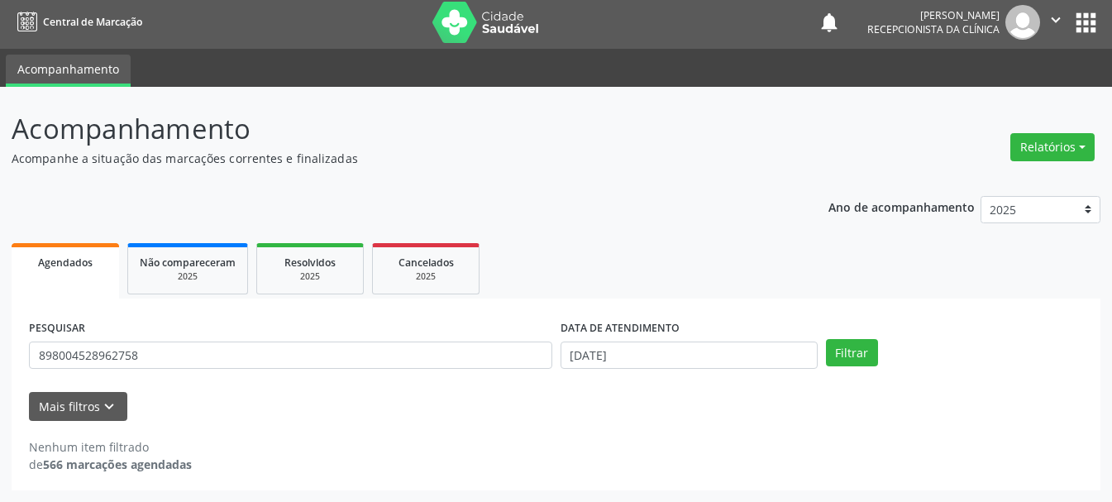
click at [879, 357] on div "Filtrar" at bounding box center [954, 353] width 265 height 28
click at [855, 356] on button "Filtrar" at bounding box center [852, 353] width 52 height 28
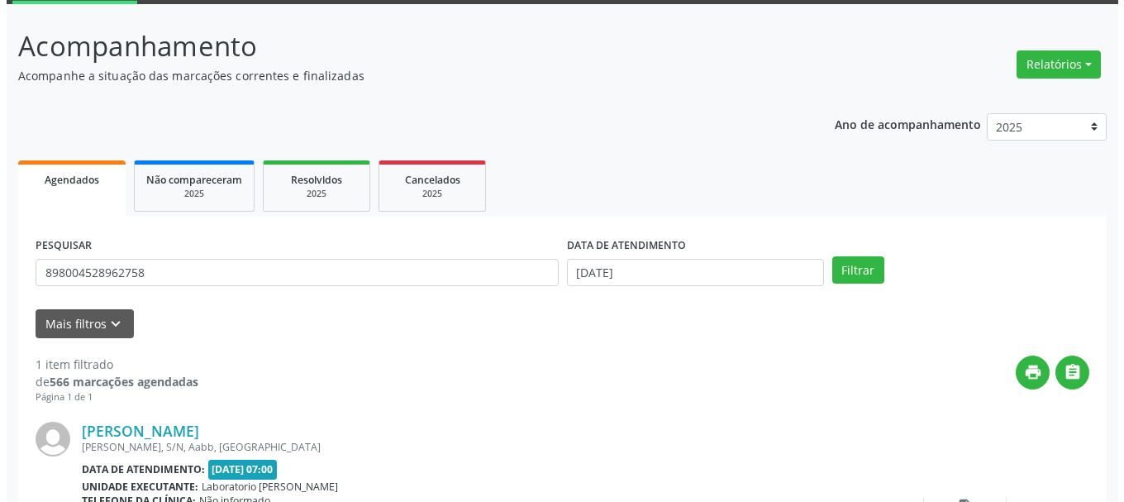
scroll to position [241, 0]
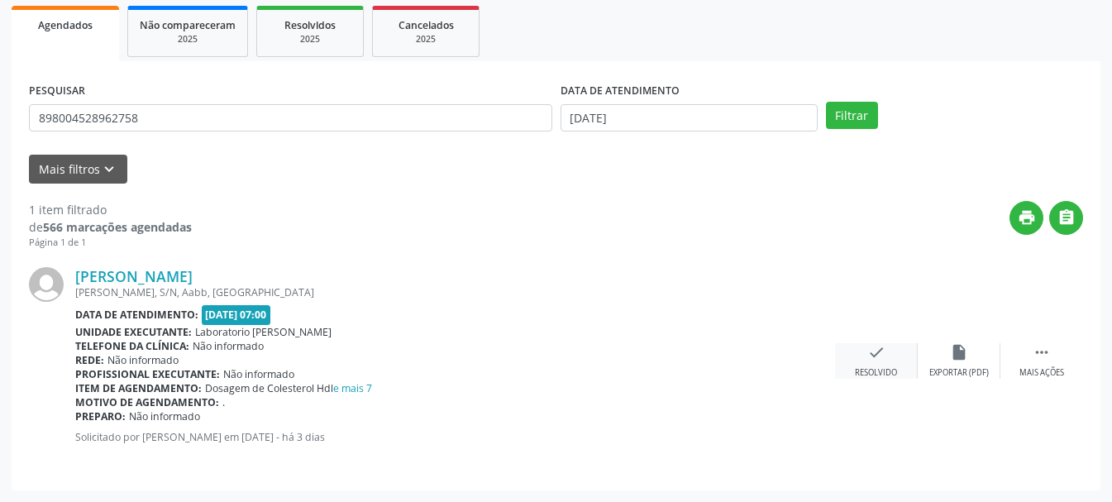
click at [885, 359] on div "check Resolvido" at bounding box center [876, 361] width 83 height 36
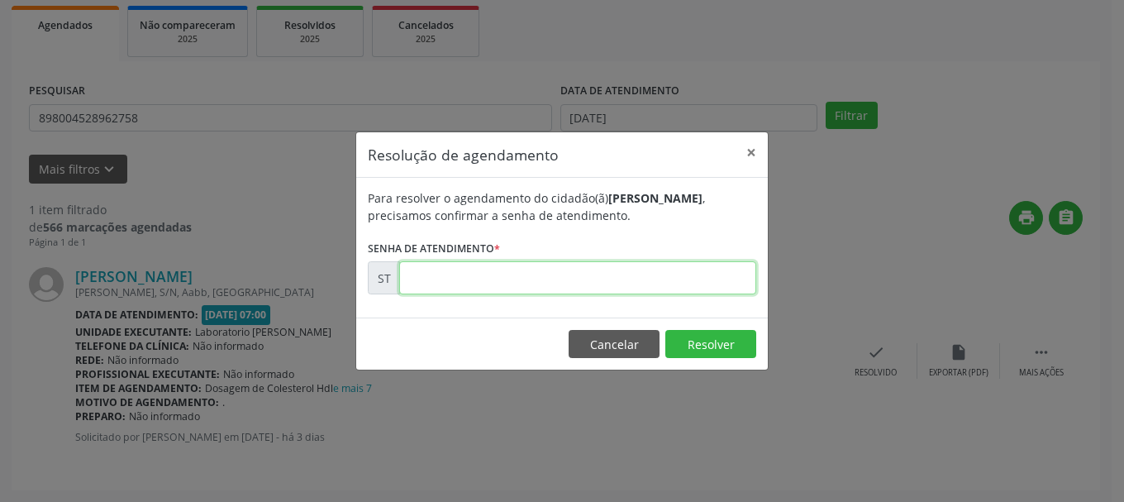
click at [533, 272] on input "text" at bounding box center [577, 277] width 357 height 33
type input "00020563"
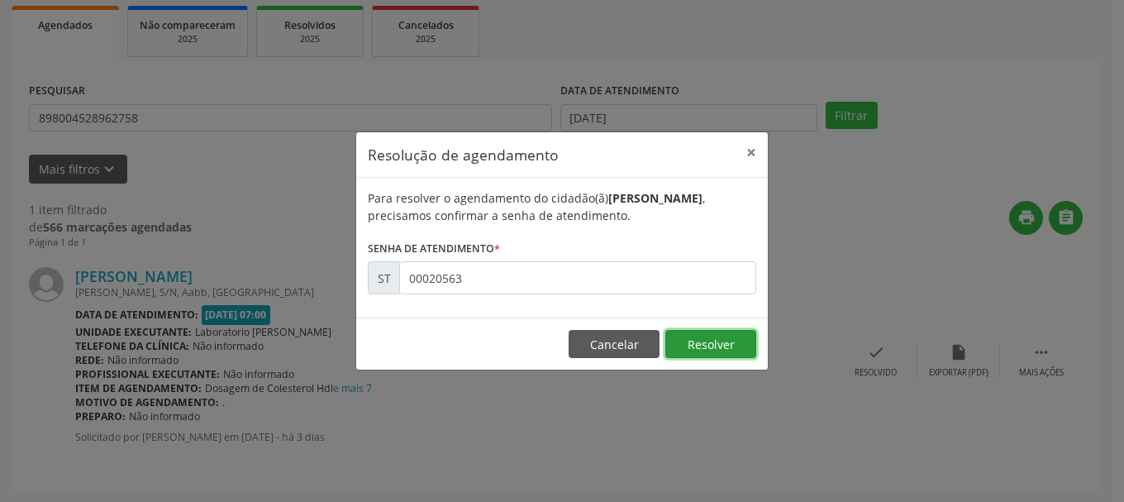
click at [702, 337] on button "Resolver" at bounding box center [710, 344] width 91 height 28
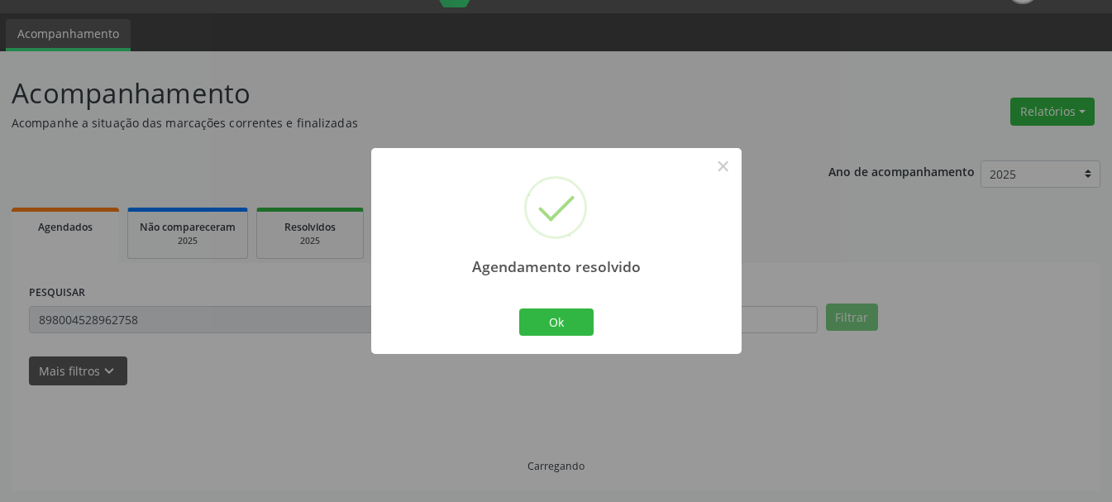
scroll to position [4, 0]
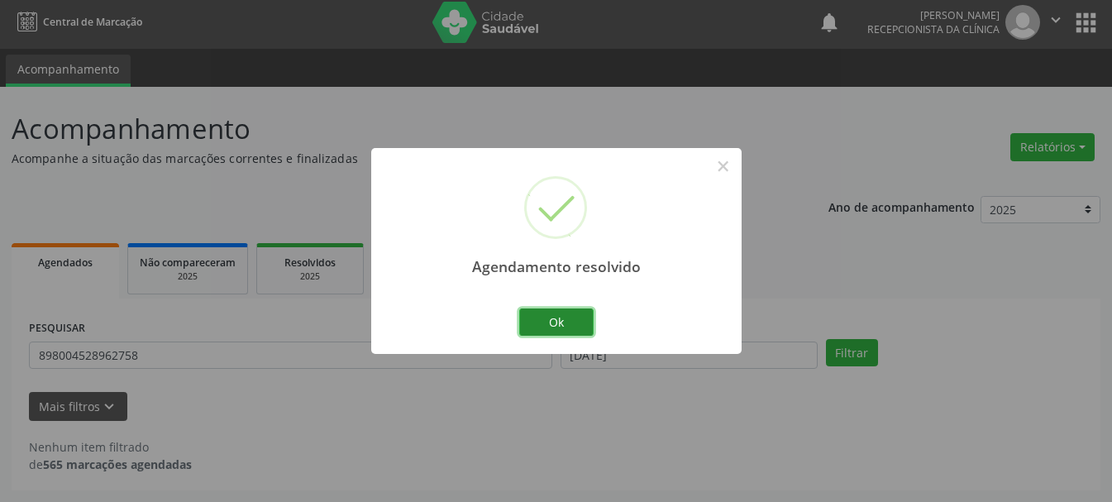
click at [561, 325] on button "Ok" at bounding box center [556, 322] width 74 height 28
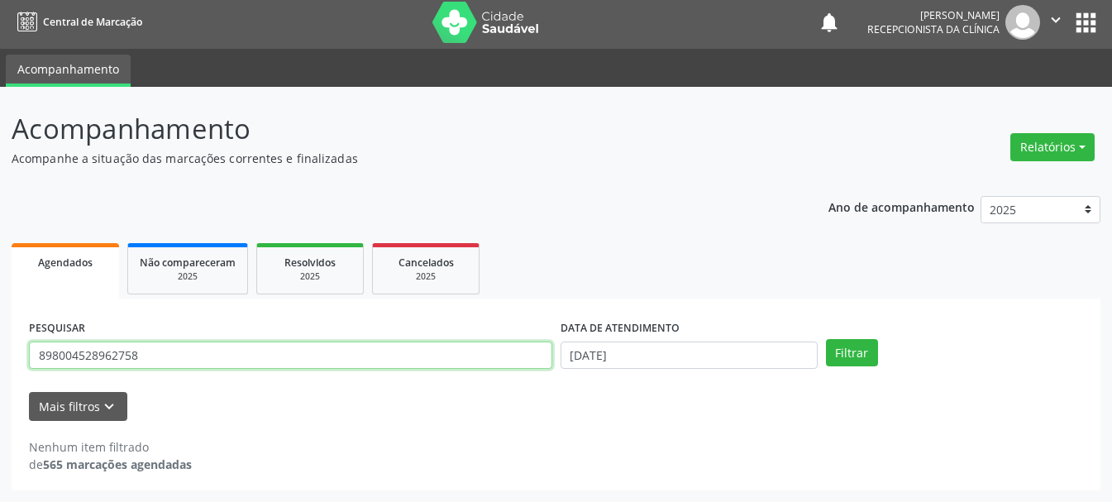
drag, startPoint x: 167, startPoint y: 365, endPoint x: 12, endPoint y: 364, distance: 154.6
click at [7, 364] on div "Acompanhamento Acompanhe a situação das marcações correntes e finalizadas Relat…" at bounding box center [556, 294] width 1112 height 415
type input "704604652879026"
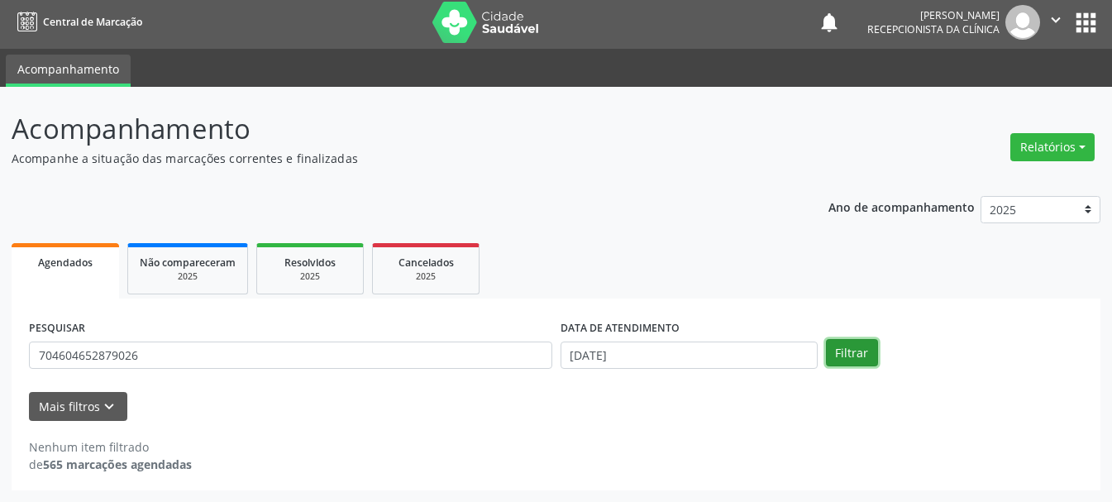
click at [855, 349] on button "Filtrar" at bounding box center [852, 353] width 52 height 28
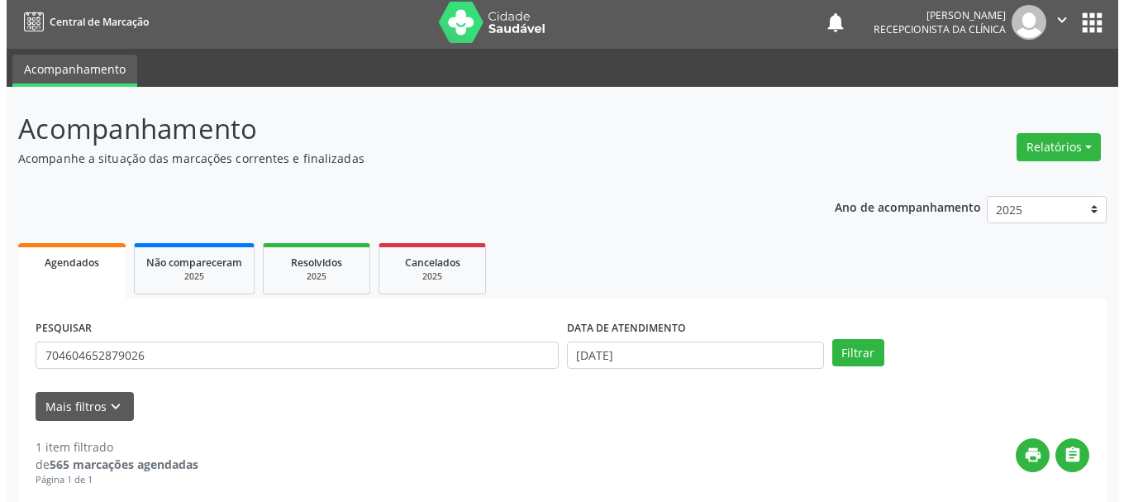
scroll to position [169, 0]
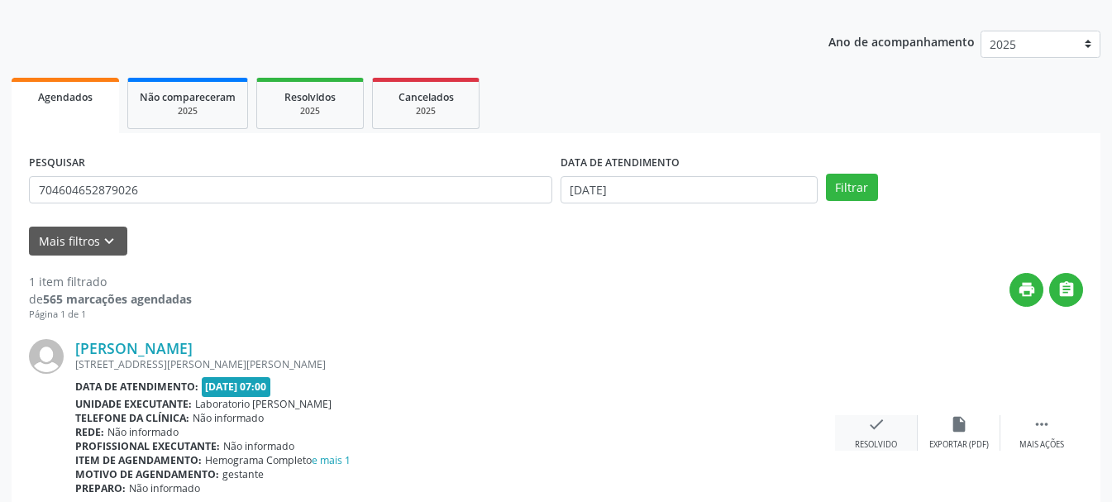
click at [885, 427] on div "check Resolvido" at bounding box center [876, 433] width 83 height 36
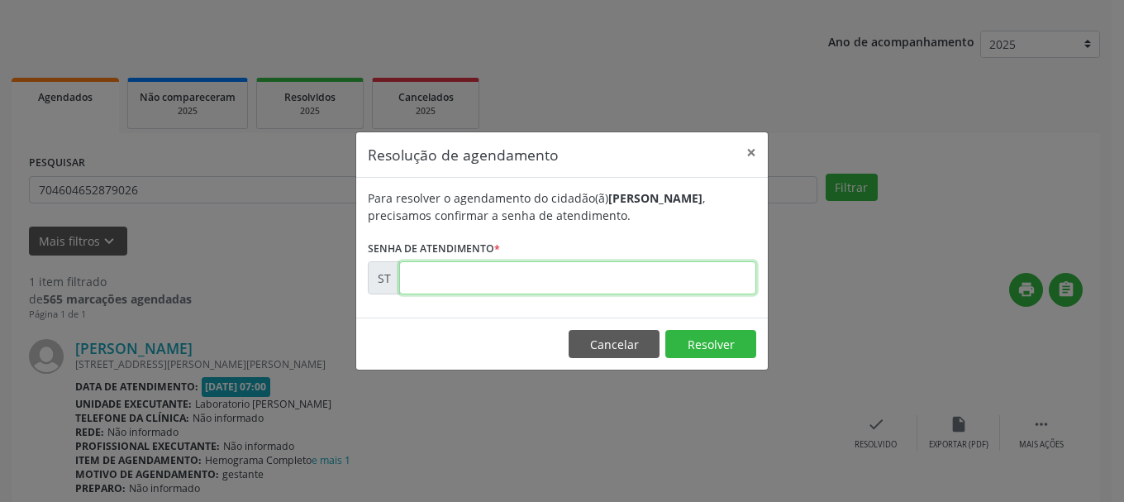
click at [608, 286] on input "text" at bounding box center [577, 277] width 357 height 33
type input "00020553"
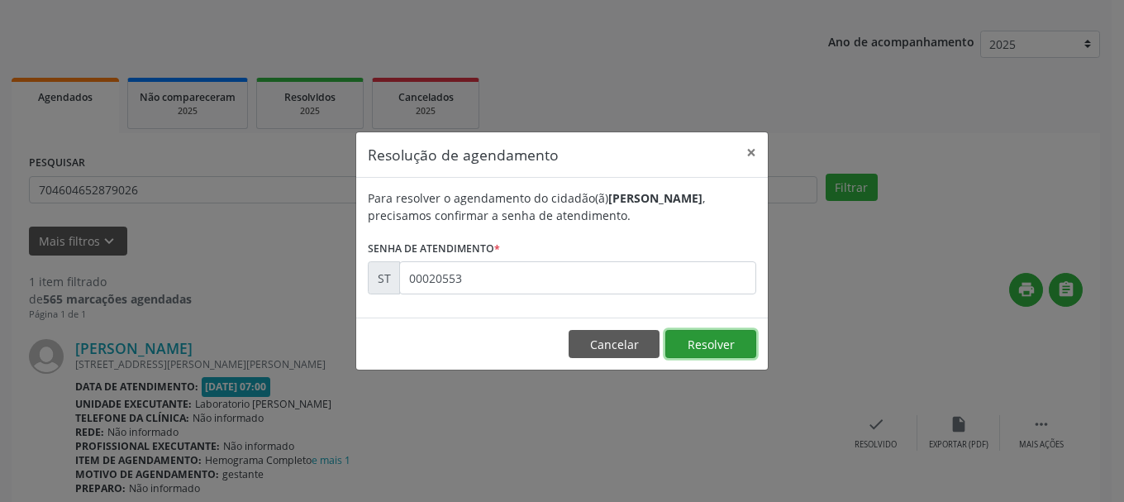
click at [708, 346] on button "Resolver" at bounding box center [710, 344] width 91 height 28
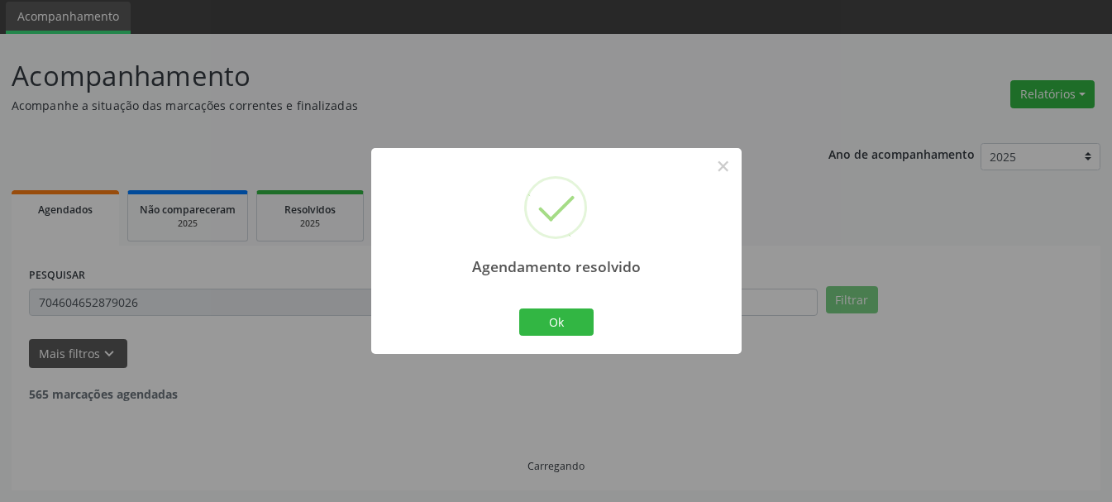
scroll to position [4, 0]
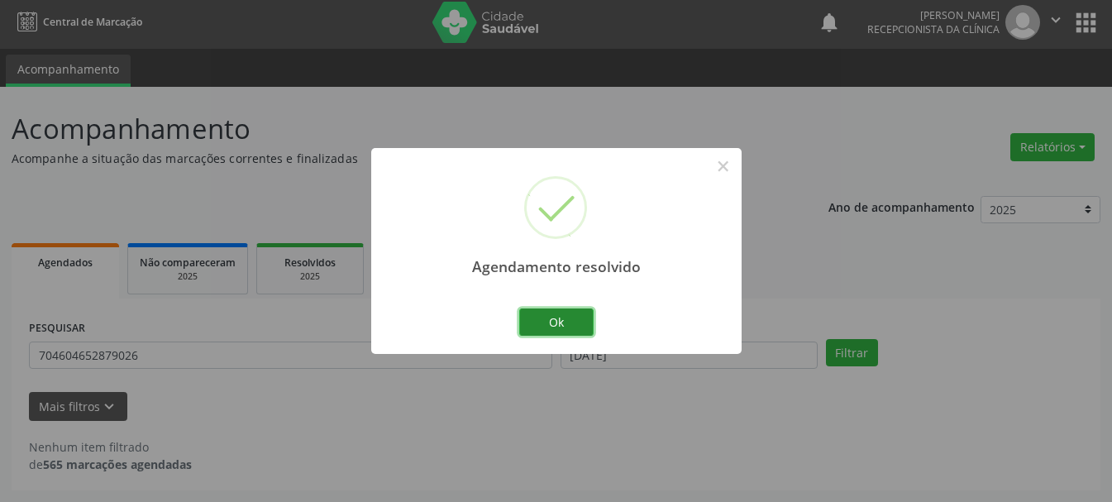
click at [576, 322] on button "Ok" at bounding box center [556, 322] width 74 height 28
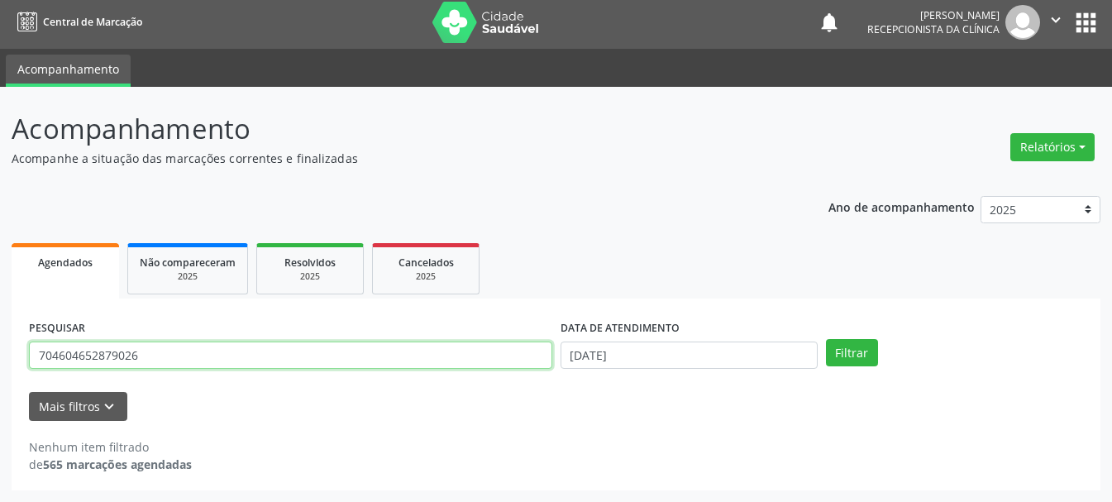
drag, startPoint x: 121, startPoint y: 360, endPoint x: 0, endPoint y: 337, distance: 123.5
click at [0, 337] on div "Acompanhamento Acompanhe a situação das marcações correntes e finalizadas Relat…" at bounding box center [556, 294] width 1112 height 415
drag, startPoint x: 150, startPoint y: 355, endPoint x: 25, endPoint y: 361, distance: 124.9
click at [25, 361] on div "PESQUISAR 704604652879026" at bounding box center [290, 348] width 531 height 64
type input "708900763295614"
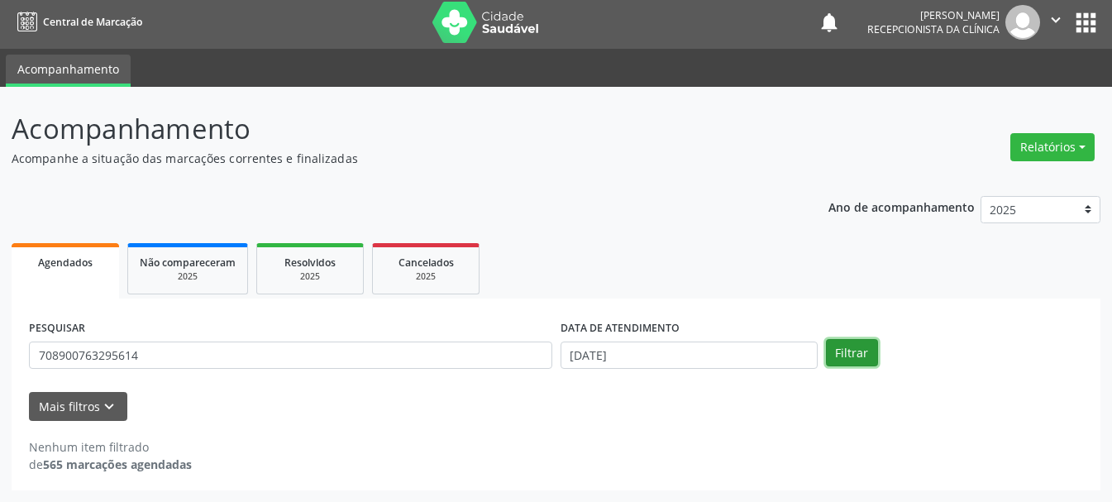
click at [837, 355] on button "Filtrar" at bounding box center [852, 353] width 52 height 28
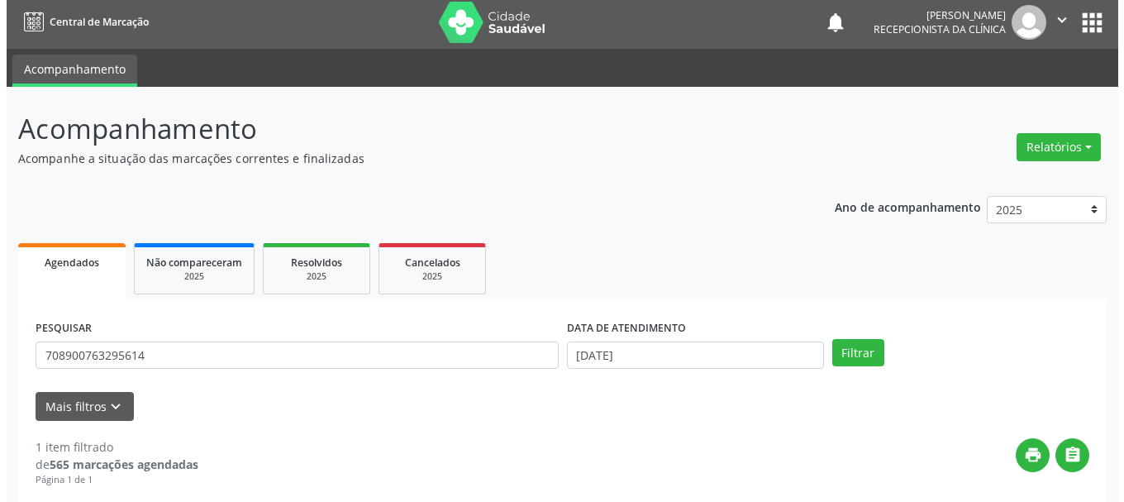
scroll to position [241, 0]
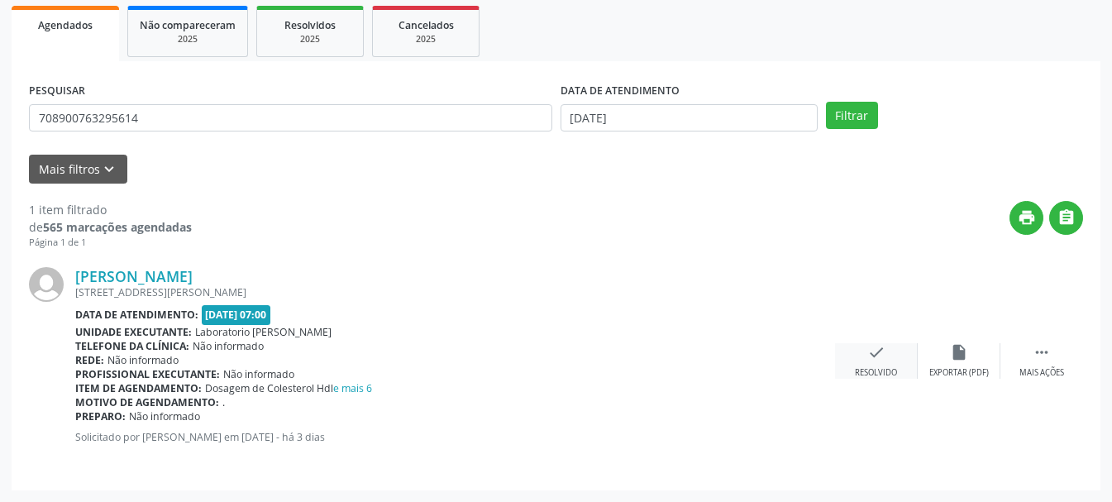
click at [889, 364] on div "check Resolvido" at bounding box center [876, 361] width 83 height 36
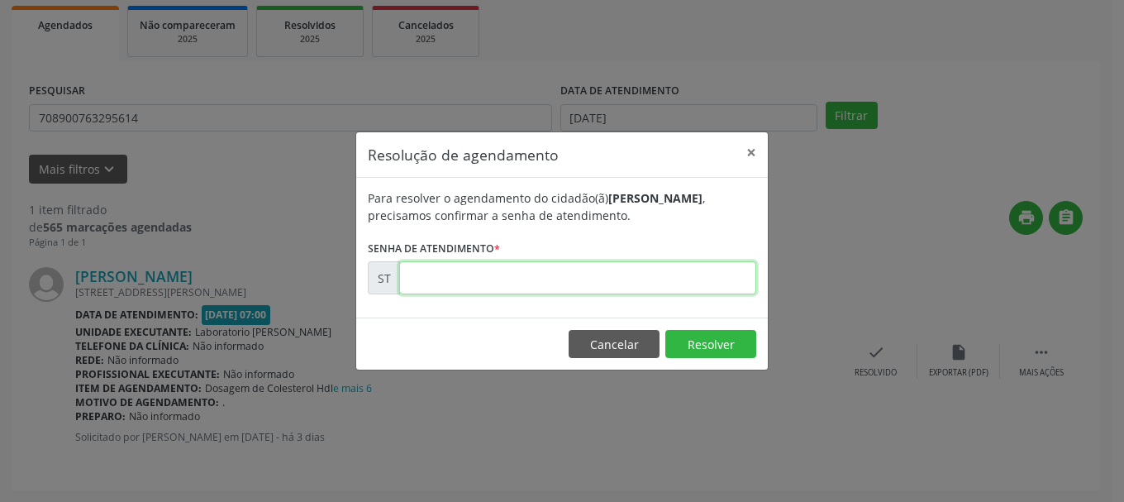
click at [533, 285] on input "text" at bounding box center [577, 277] width 357 height 33
type input "00020541"
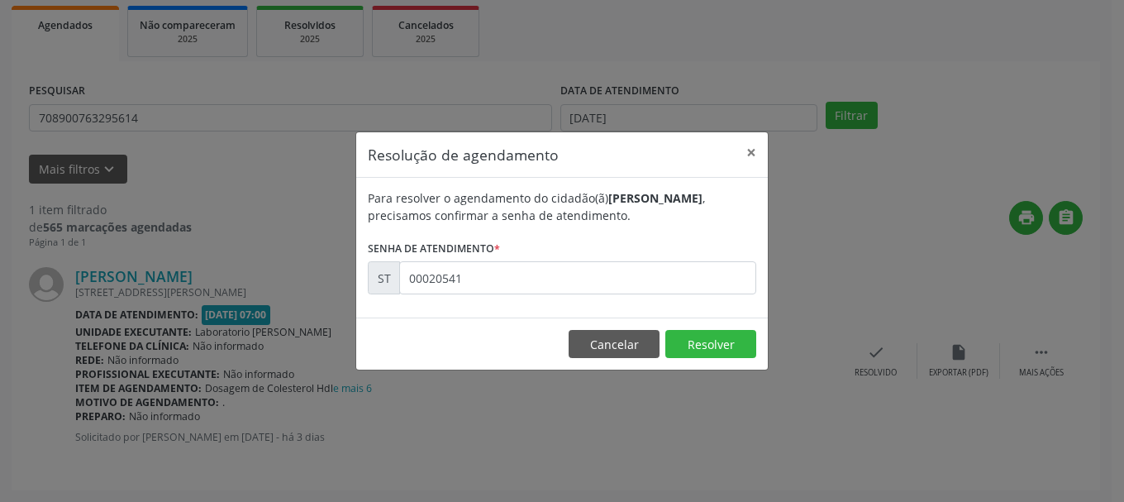
click at [747, 322] on footer "Cancelar Resolver" at bounding box center [562, 343] width 412 height 52
click at [731, 345] on button "Resolver" at bounding box center [710, 344] width 91 height 28
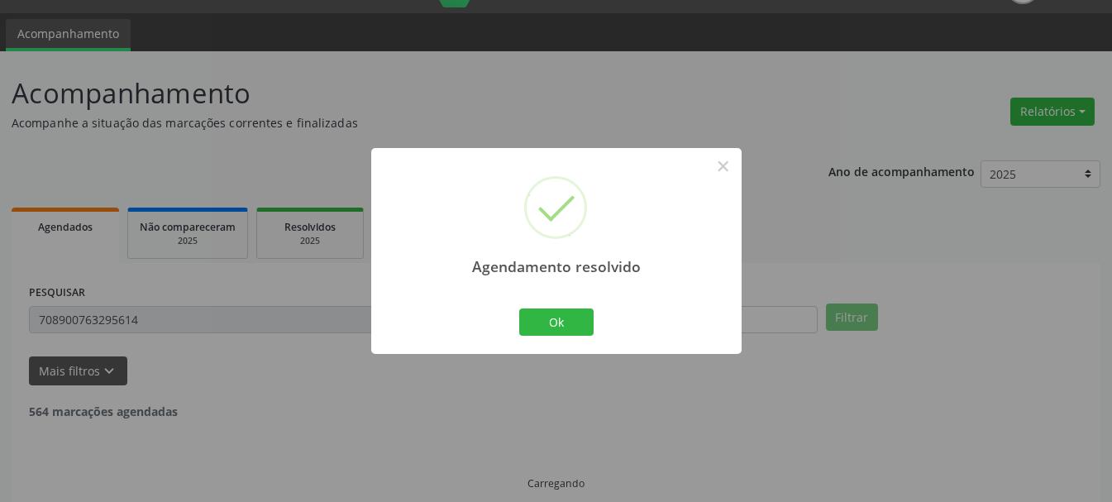
scroll to position [4, 0]
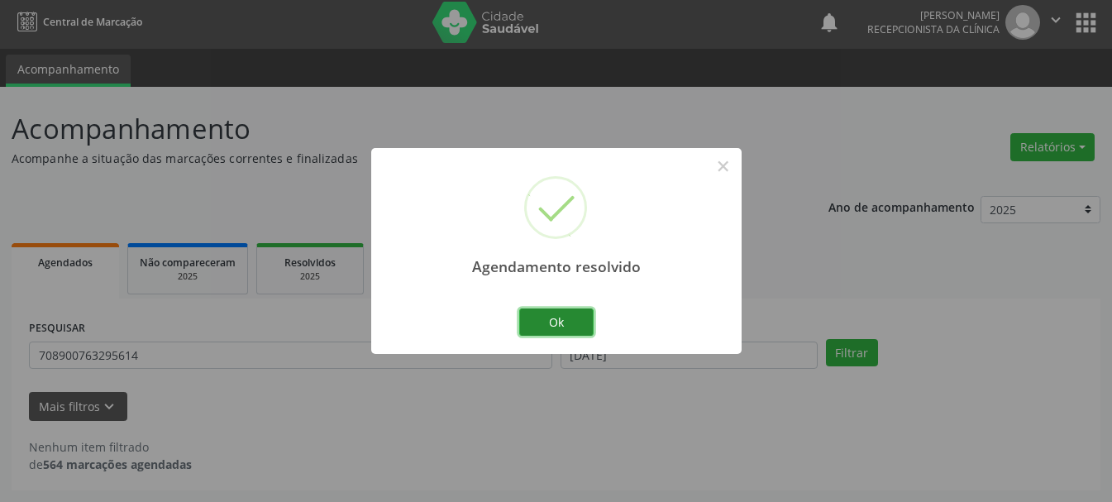
click at [559, 316] on button "Ok" at bounding box center [556, 322] width 74 height 28
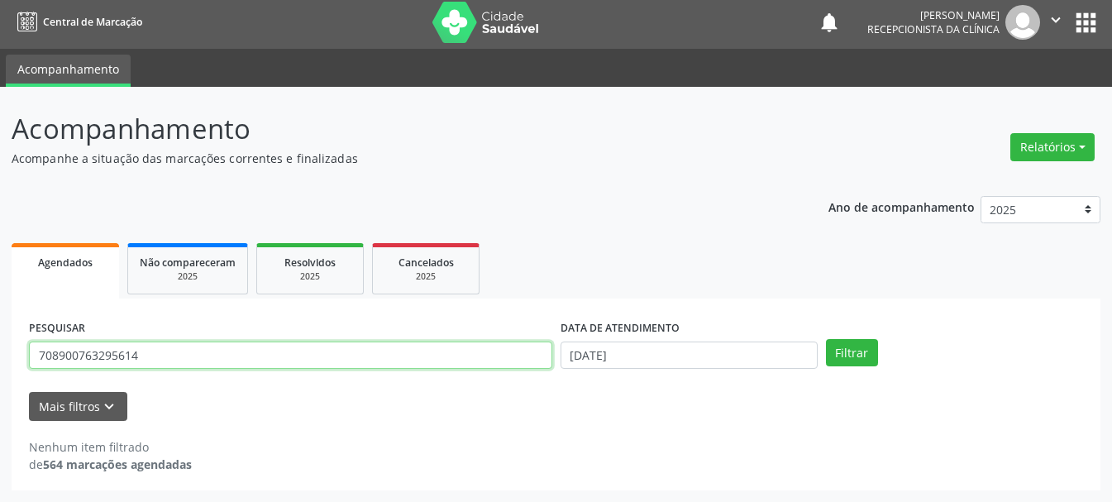
drag, startPoint x: 205, startPoint y: 357, endPoint x: 0, endPoint y: 364, distance: 205.1
click at [0, 364] on div "Acompanhamento Acompanhe a situação das marcações correntes e finalizadas Relat…" at bounding box center [556, 294] width 1112 height 415
type input "700802410427380"
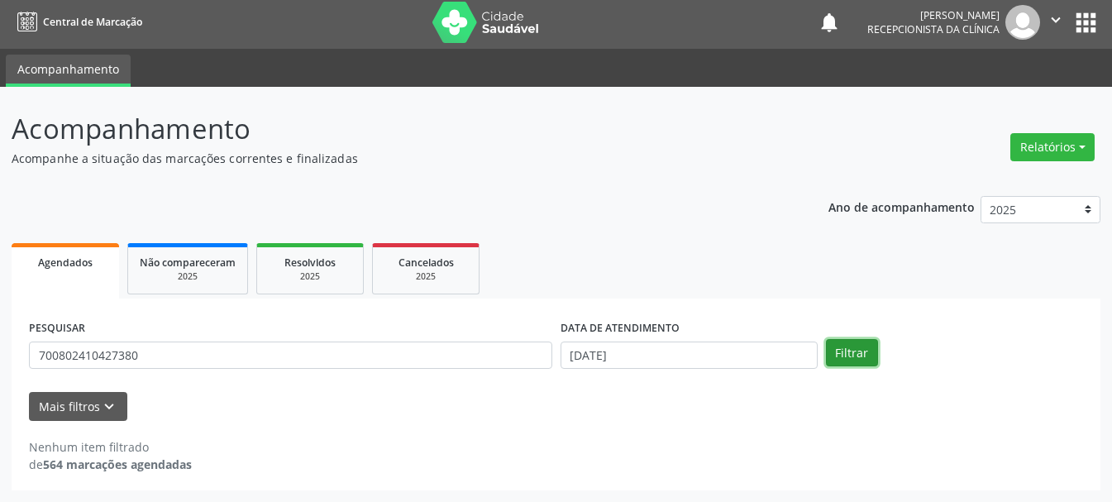
click at [854, 359] on button "Filtrar" at bounding box center [852, 353] width 52 height 28
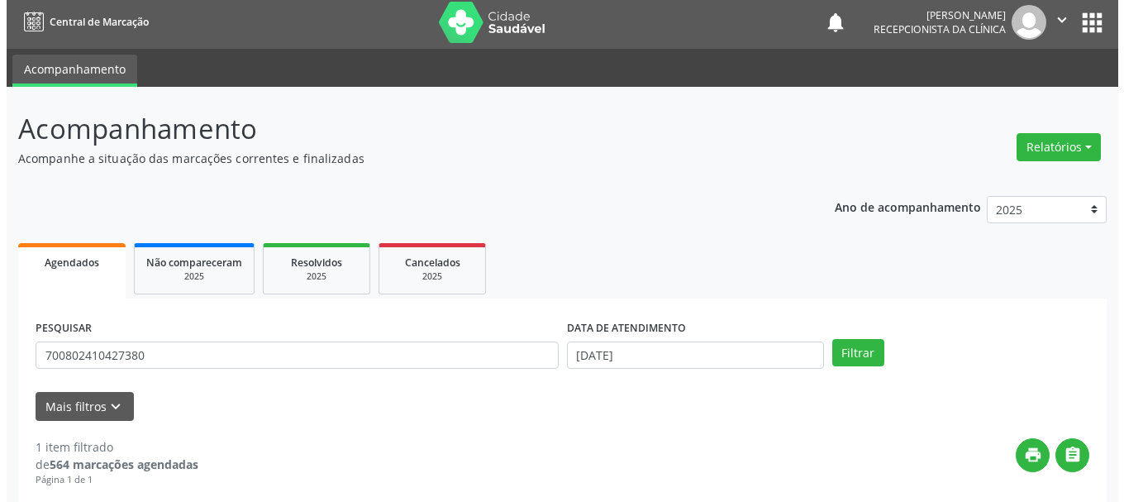
scroll to position [241, 0]
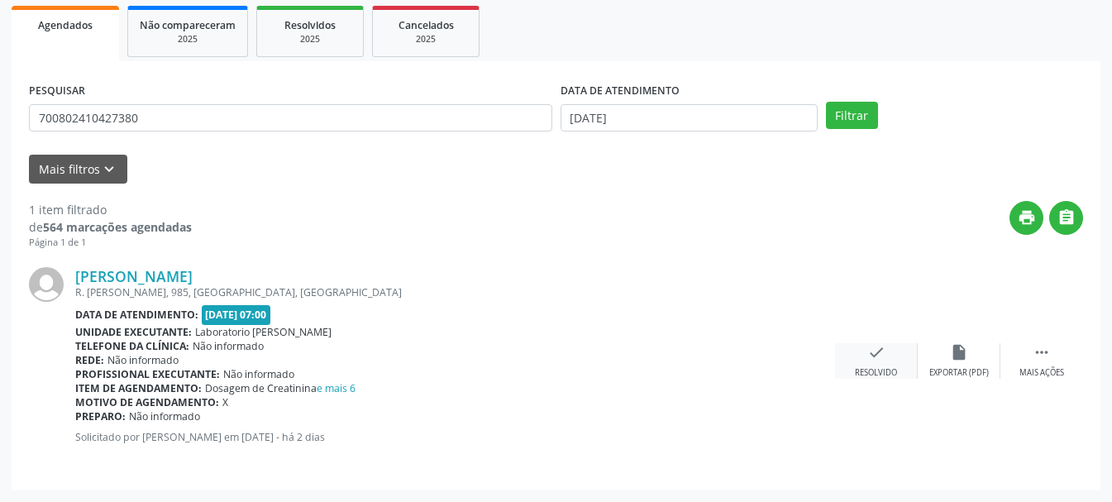
click at [855, 367] on div "Resolvido" at bounding box center [876, 373] width 42 height 12
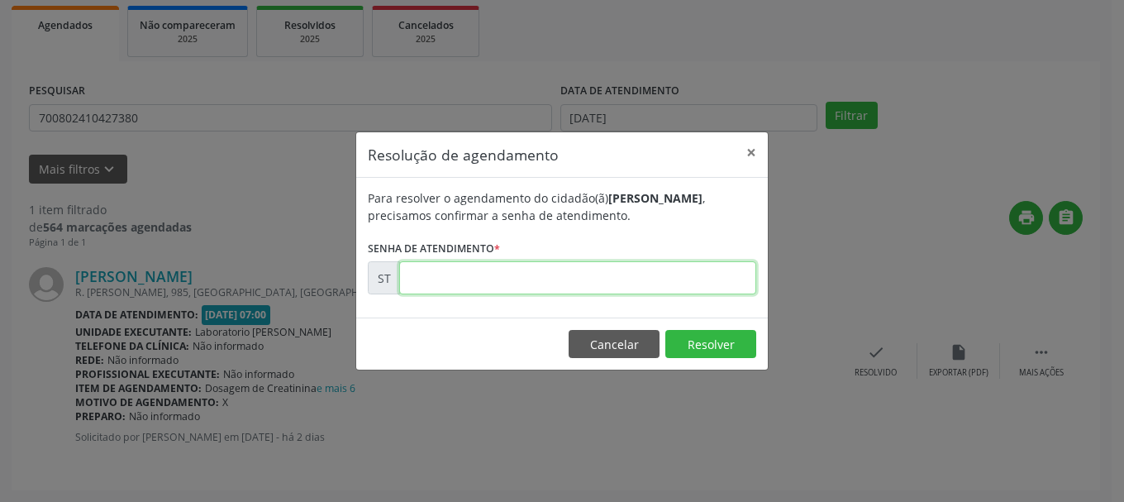
click at [460, 281] on input "text" at bounding box center [577, 277] width 357 height 33
type input "00020894"
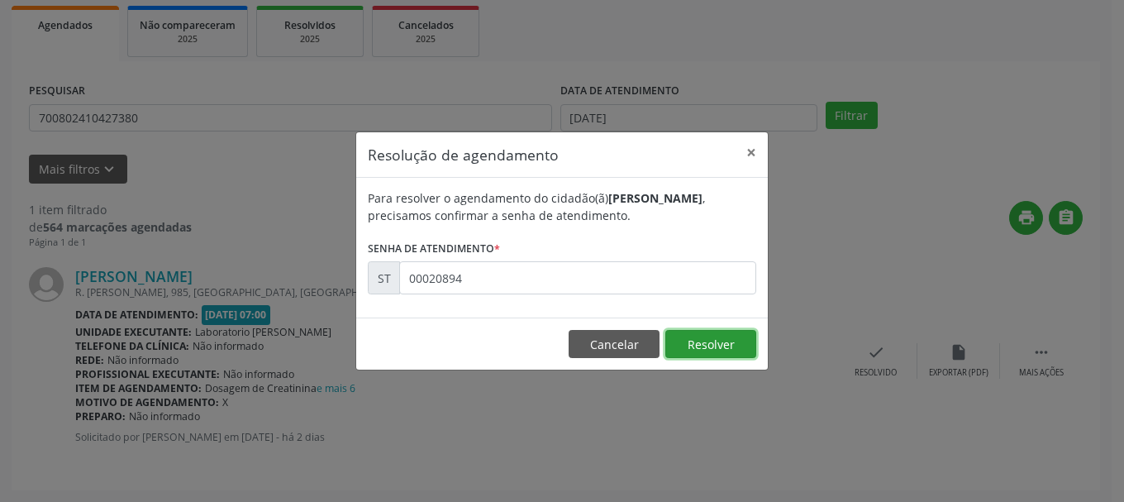
click at [694, 350] on button "Resolver" at bounding box center [710, 344] width 91 height 28
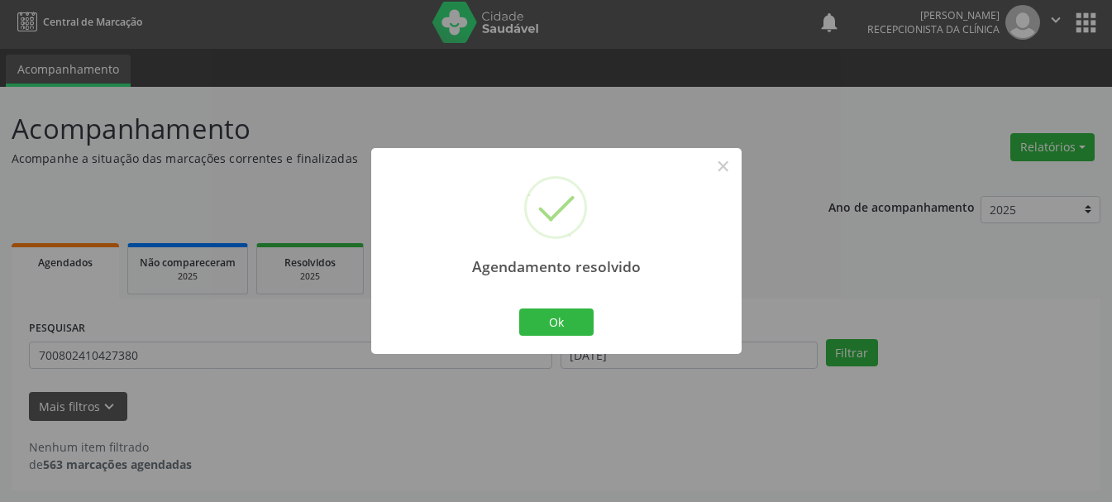
scroll to position [4, 0]
click at [572, 315] on button "Ok" at bounding box center [556, 322] width 74 height 28
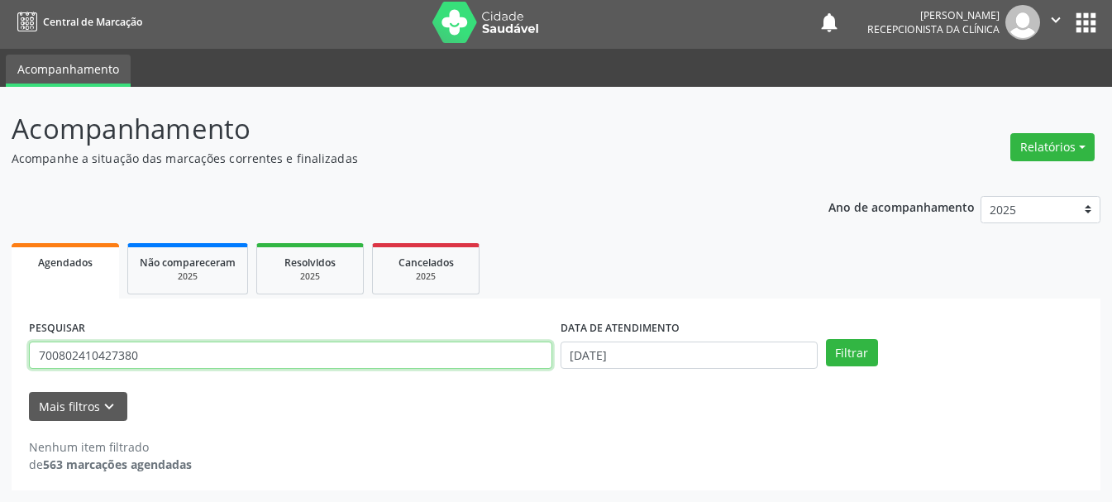
drag, startPoint x: 180, startPoint y: 350, endPoint x: 12, endPoint y: 336, distance: 168.4
click at [12, 336] on div "PESQUISAR 700802410427380 DATA DE ATENDIMENTO [DATE] Filtrar UNIDADE DE REFERÊN…" at bounding box center [556, 394] width 1089 height 192
type input "898002999467836"
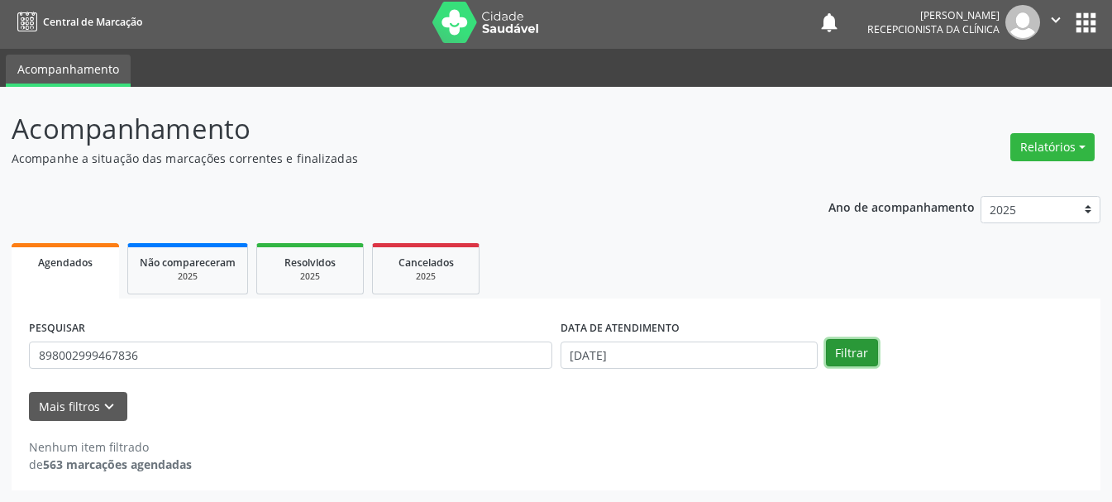
click at [851, 347] on button "Filtrar" at bounding box center [852, 353] width 52 height 28
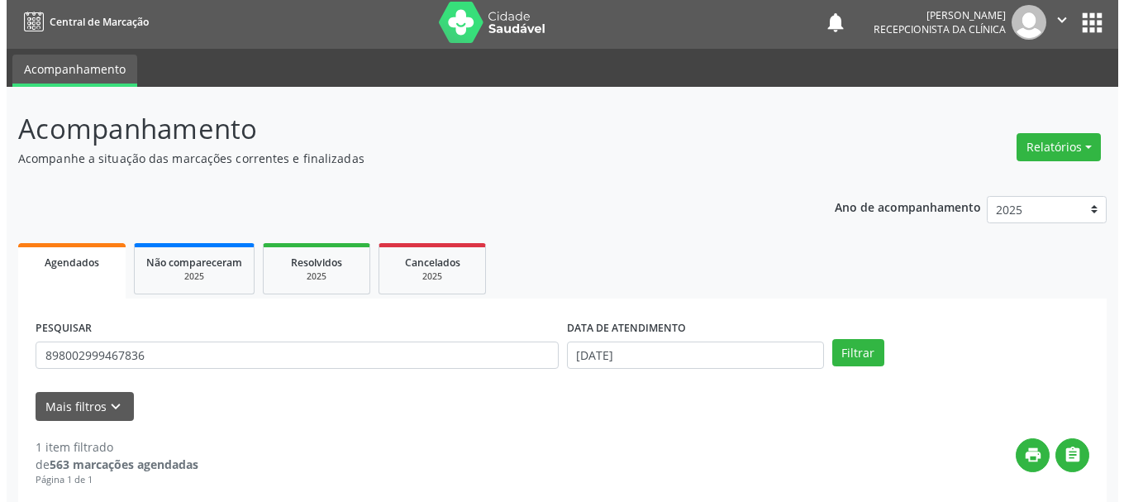
scroll to position [241, 0]
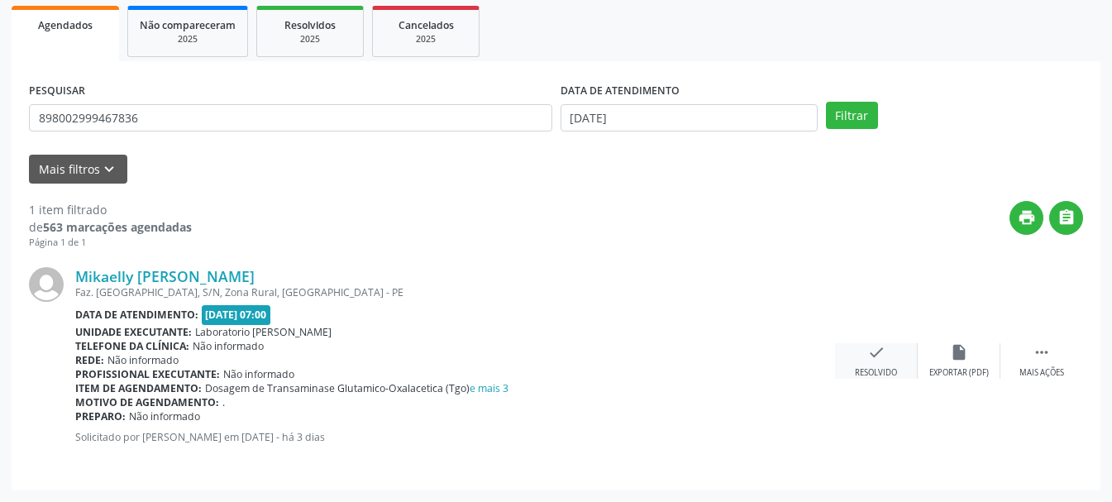
click at [873, 364] on div "check Resolvido" at bounding box center [876, 361] width 83 height 36
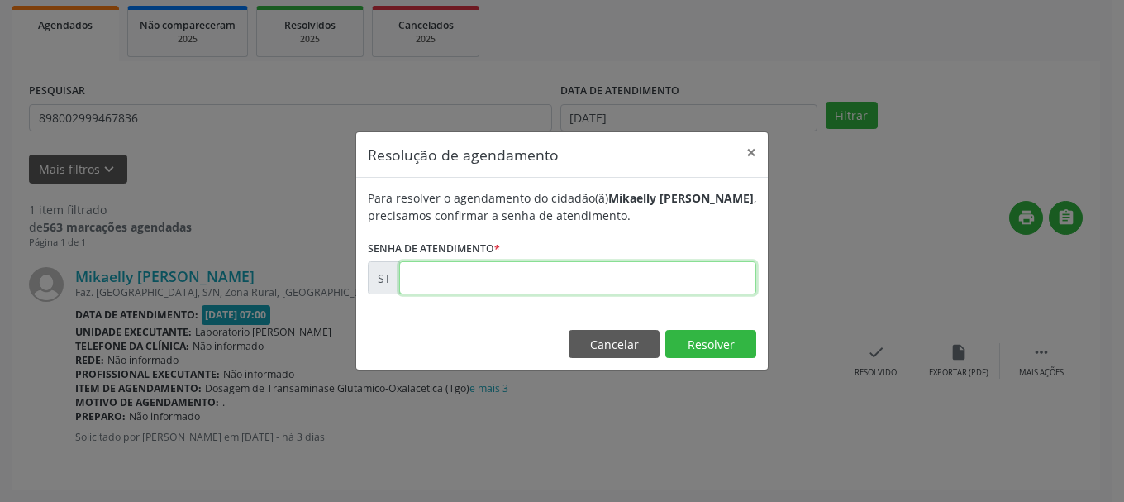
click at [474, 273] on input "text" at bounding box center [577, 277] width 357 height 33
type input "00020372"
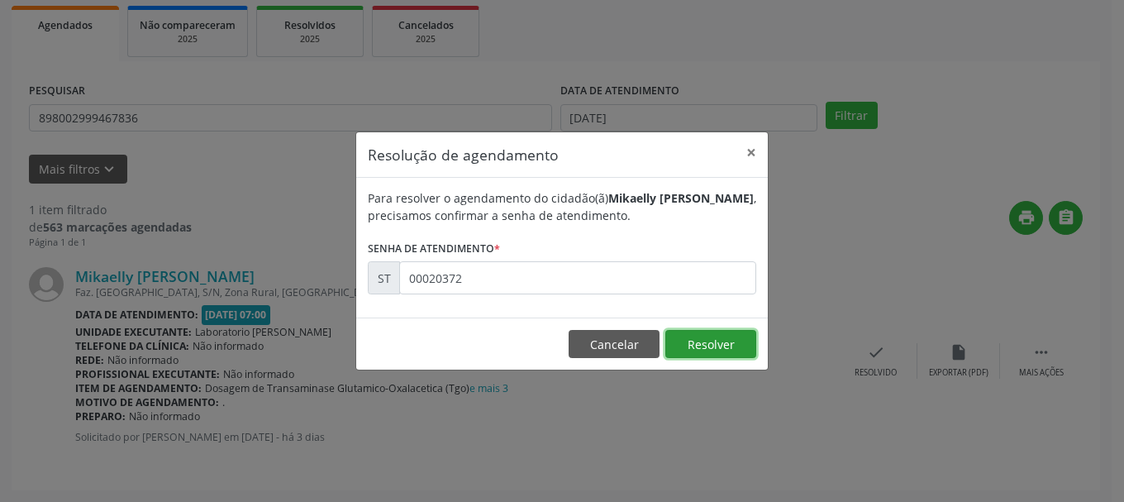
click at [722, 342] on button "Resolver" at bounding box center [710, 344] width 91 height 28
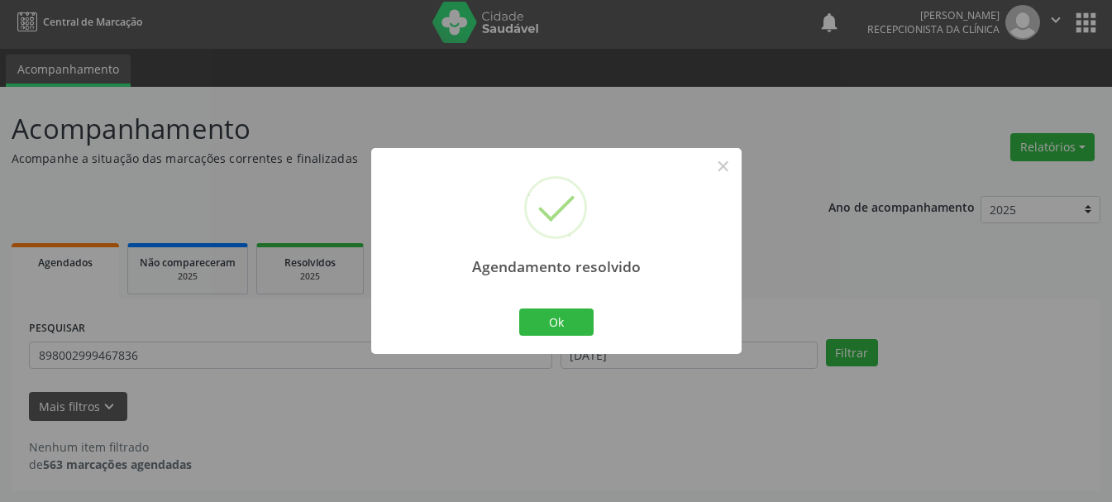
scroll to position [4, 0]
click at [546, 313] on button "Ok" at bounding box center [556, 322] width 74 height 28
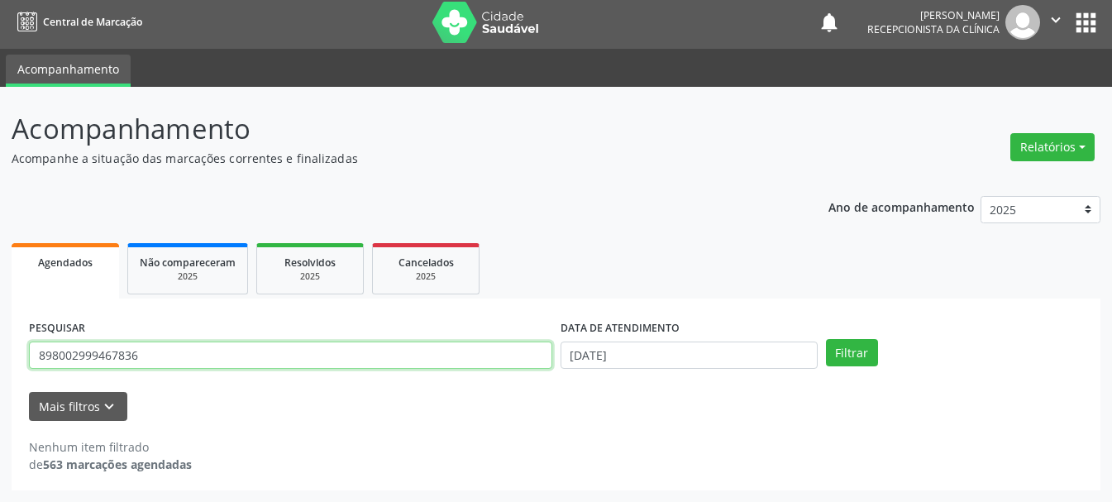
drag, startPoint x: 204, startPoint y: 348, endPoint x: 70, endPoint y: 354, distance: 134.0
click at [70, 354] on input "898002999467836" at bounding box center [290, 355] width 523 height 28
type input "898004137803686"
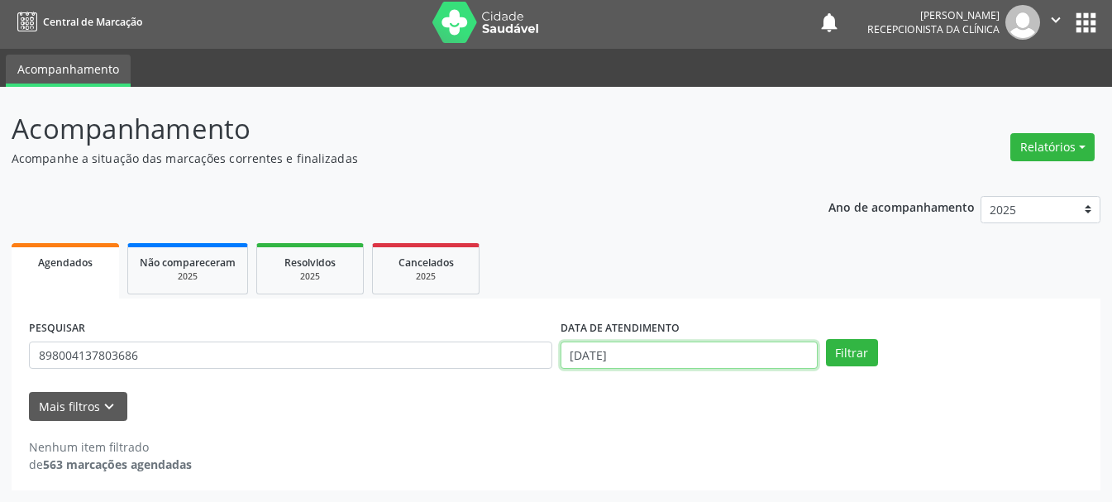
click at [617, 348] on input "[DATE]" at bounding box center [688, 355] width 257 height 28
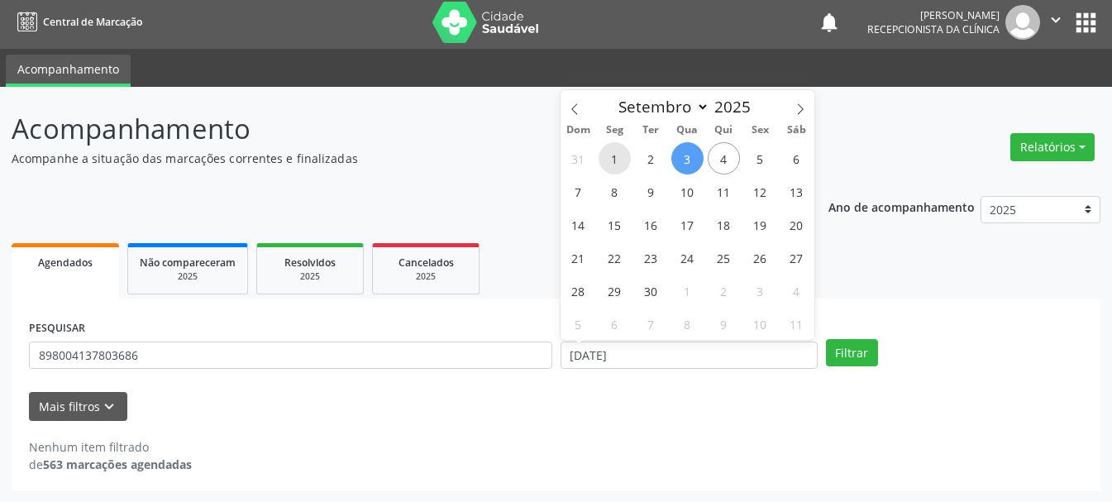
click at [603, 163] on span "1" at bounding box center [614, 158] width 32 height 32
type input "[DATE]"
click at [613, 161] on span "1" at bounding box center [614, 158] width 32 height 32
click at [613, 161] on p "Acompanhe a situação das marcações correntes e finalizadas" at bounding box center [393, 158] width 762 height 17
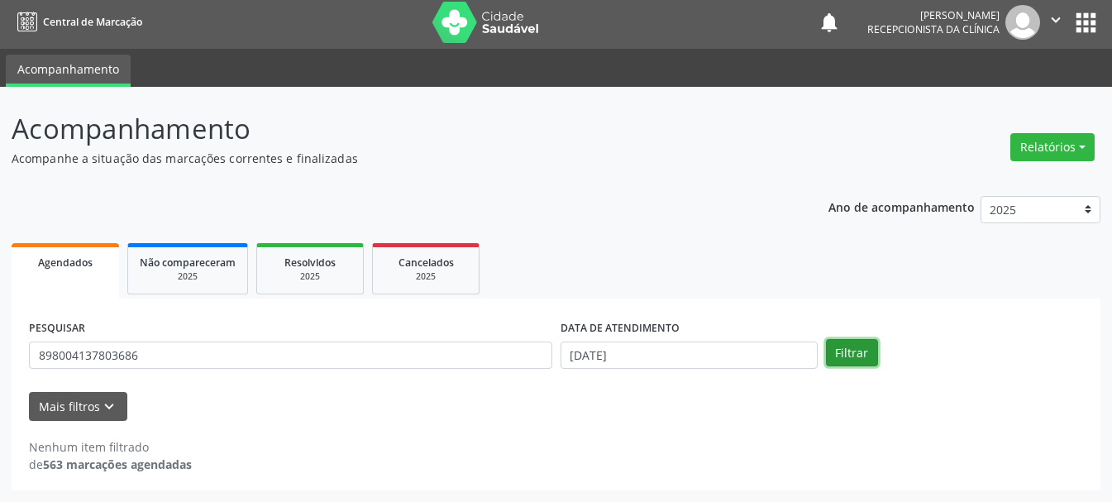
click at [867, 344] on button "Filtrar" at bounding box center [852, 353] width 52 height 28
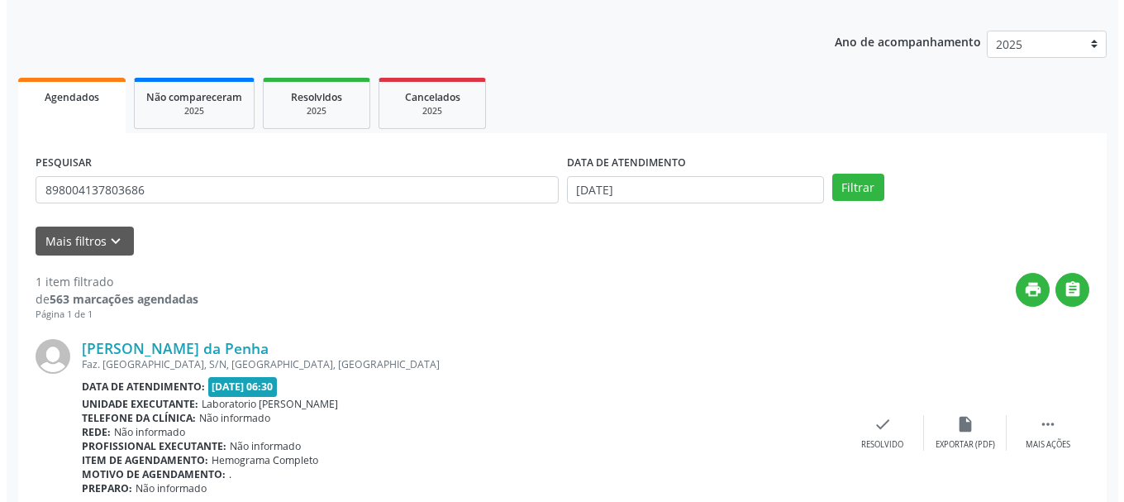
scroll to position [241, 0]
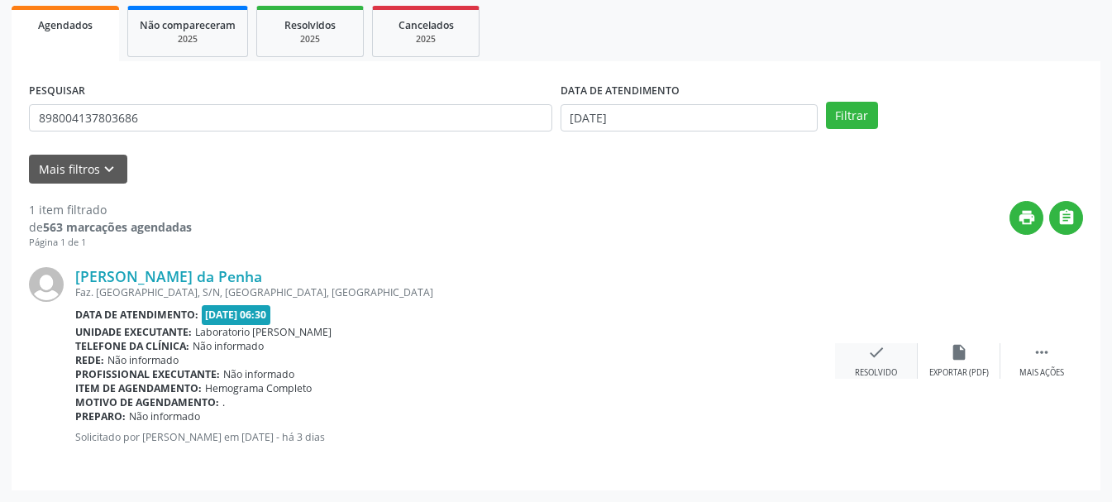
click at [881, 368] on div "Resolvido" at bounding box center [876, 373] width 42 height 12
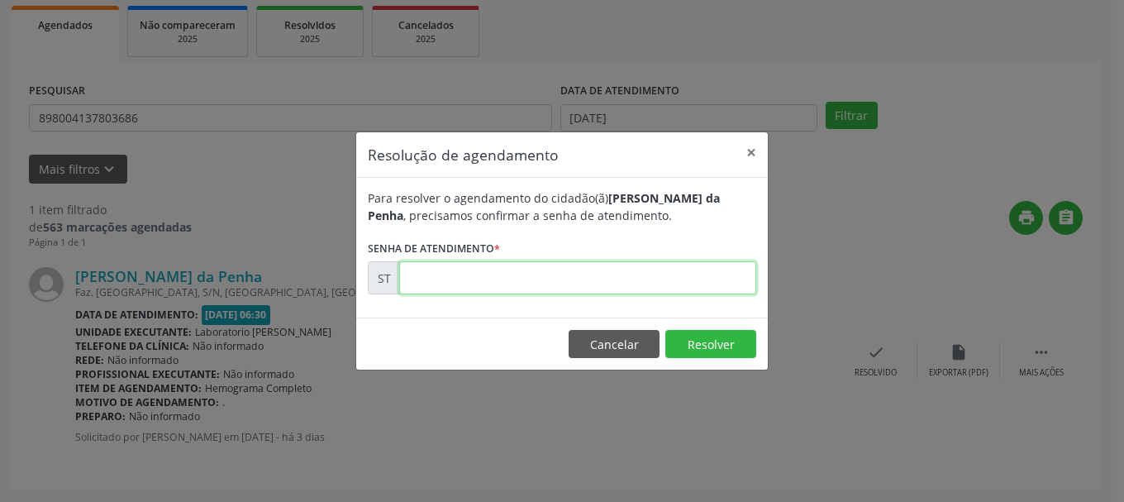
click at [425, 273] on input "text" at bounding box center [577, 277] width 357 height 33
type input "00020326"
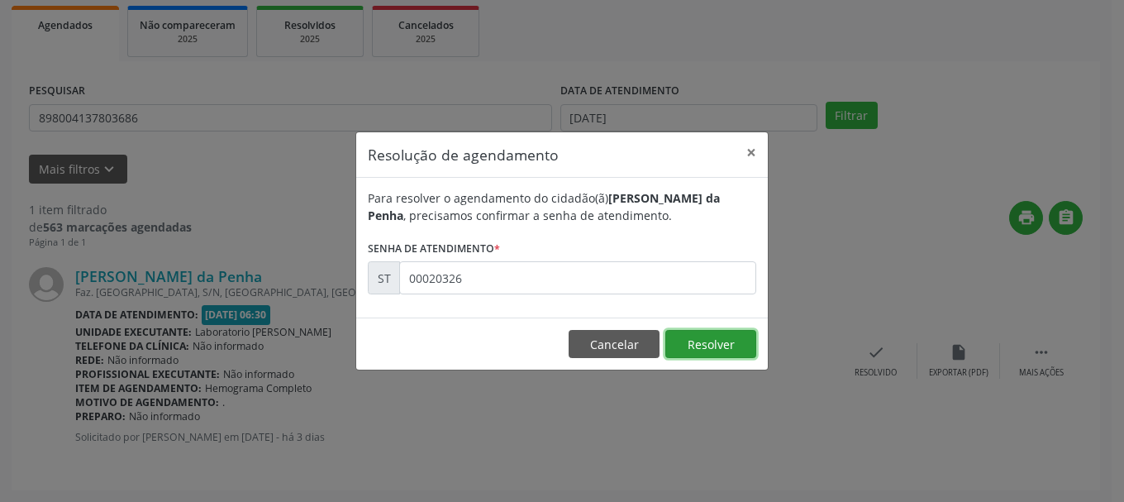
click at [725, 341] on button "Resolver" at bounding box center [710, 344] width 91 height 28
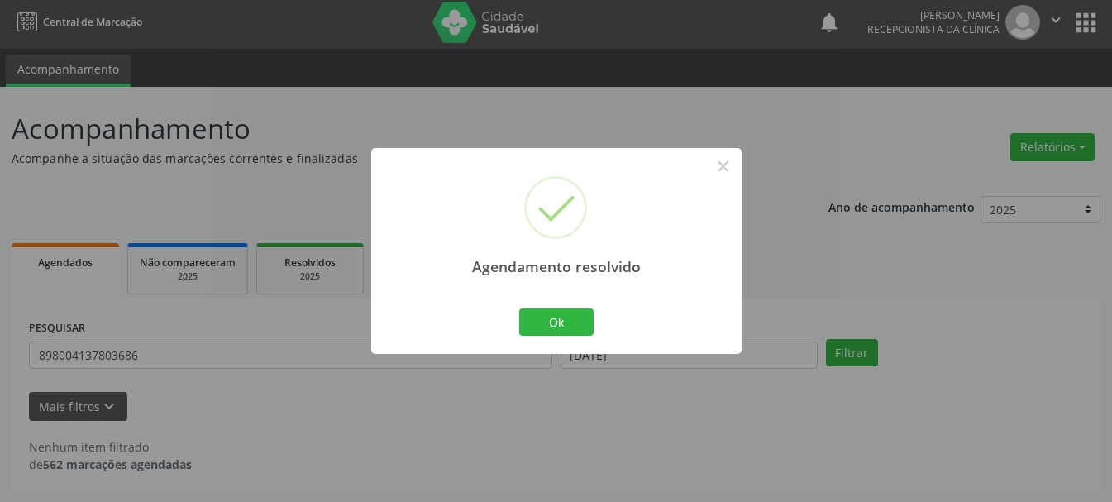
scroll to position [4, 0]
click at [565, 330] on button "Ok" at bounding box center [556, 322] width 74 height 28
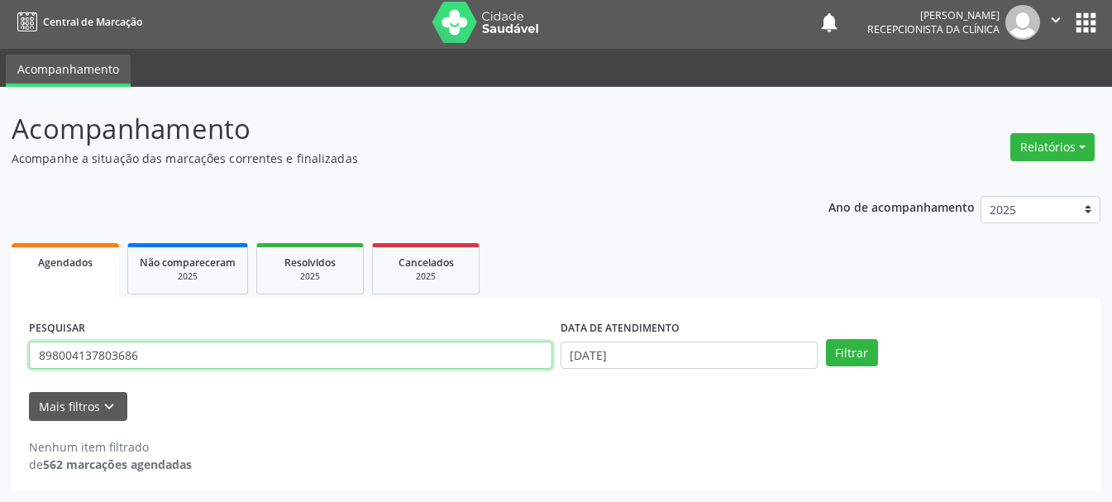
drag, startPoint x: 185, startPoint y: 352, endPoint x: 0, endPoint y: 353, distance: 185.1
click at [0, 353] on div "Acompanhamento Acompanhe a situação das marcações correntes e finalizadas Relat…" at bounding box center [556, 294] width 1112 height 415
click at [166, 360] on input "898004137803686" at bounding box center [290, 355] width 523 height 28
type input "898003434807146"
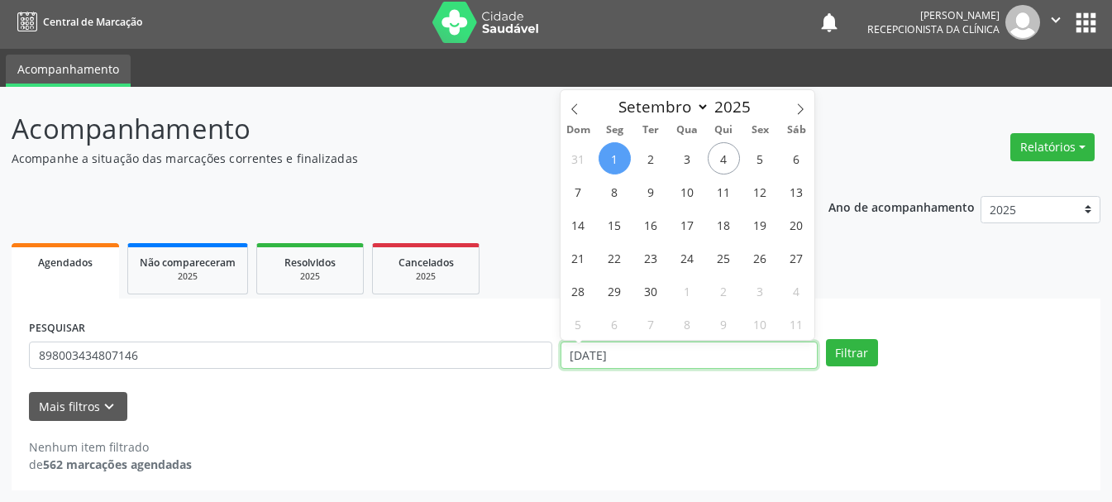
click at [624, 352] on input "[DATE]" at bounding box center [688, 355] width 257 height 28
click at [674, 161] on span "3" at bounding box center [687, 158] width 32 height 32
type input "[DATE]"
click at [674, 161] on span "3" at bounding box center [687, 158] width 32 height 32
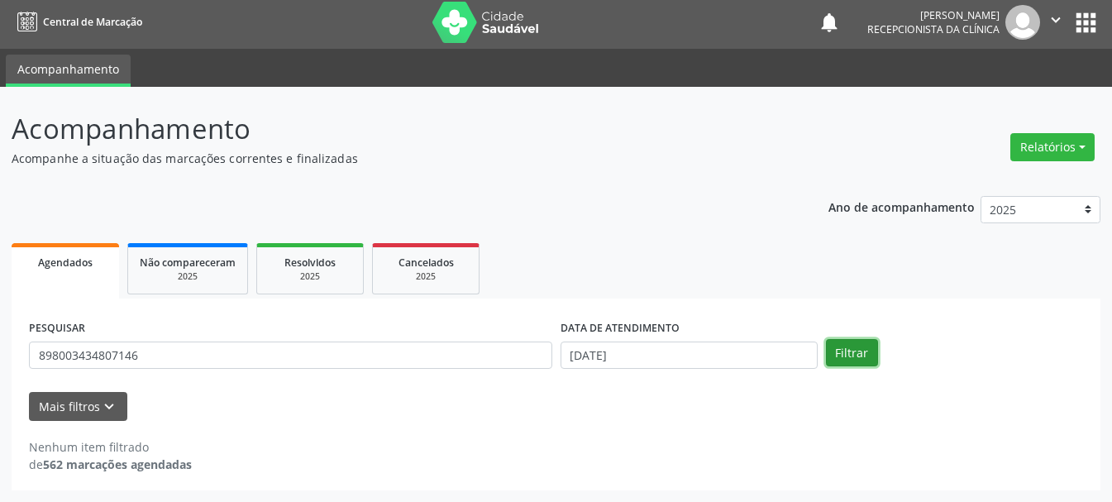
click at [870, 353] on button "Filtrar" at bounding box center [852, 353] width 52 height 28
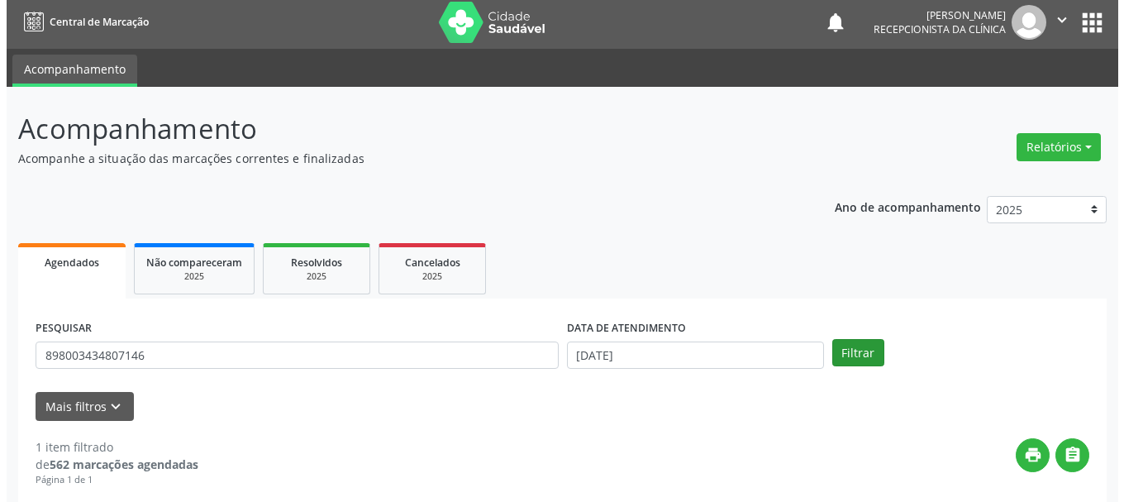
scroll to position [241, 0]
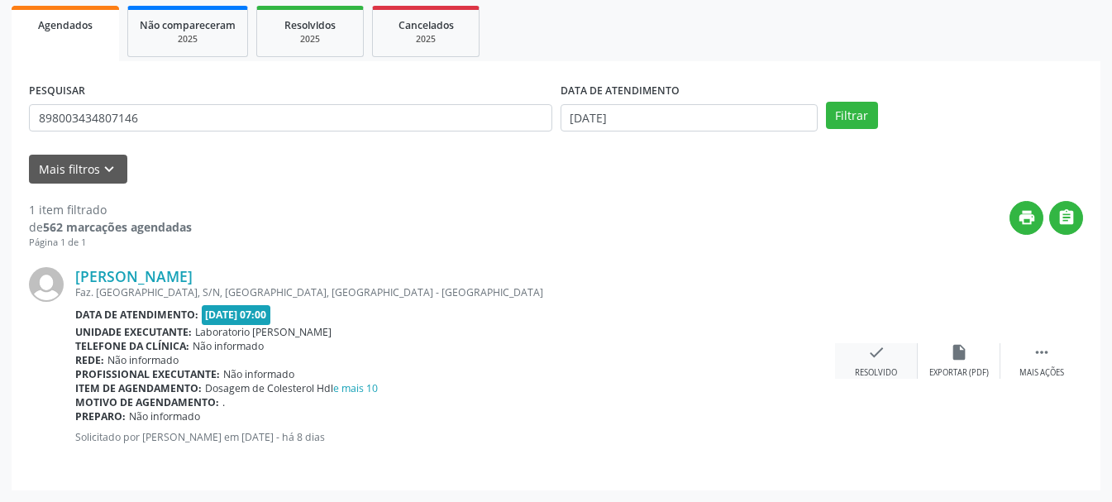
click at [848, 358] on div "check Resolvido" at bounding box center [876, 361] width 83 height 36
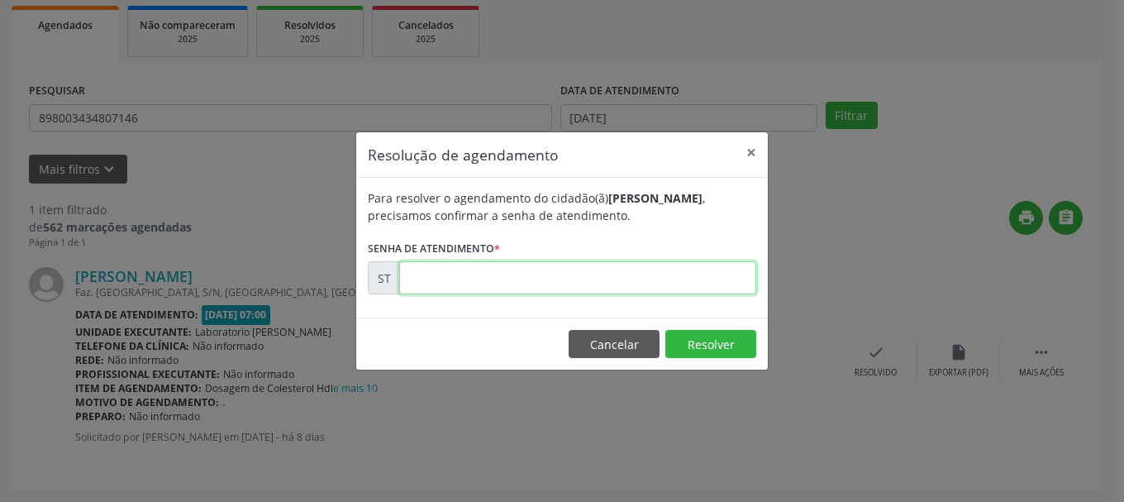
click at [482, 291] on input "text" at bounding box center [577, 277] width 357 height 33
type input "00019066"
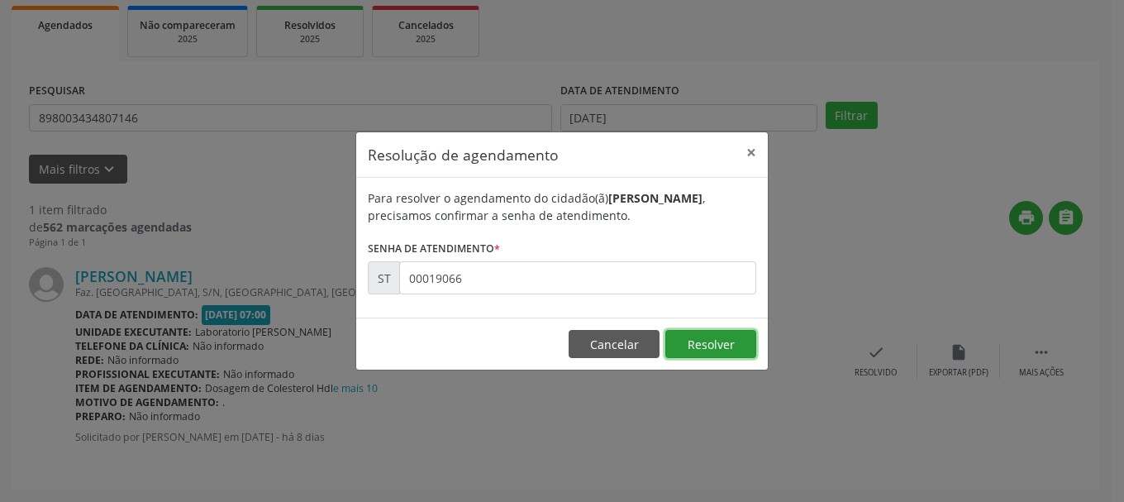
click at [706, 338] on button "Resolver" at bounding box center [710, 344] width 91 height 28
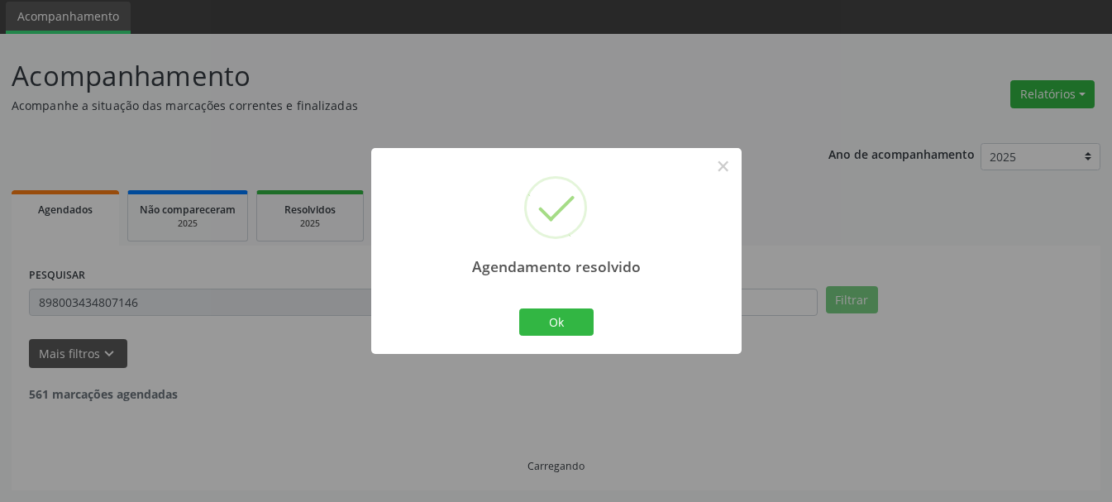
scroll to position [4, 0]
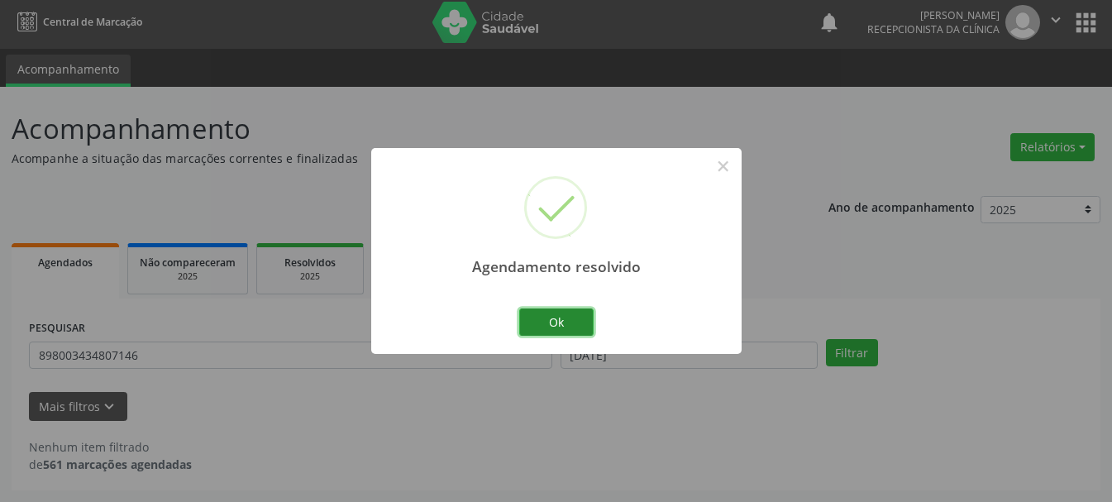
click at [581, 324] on button "Ok" at bounding box center [556, 322] width 74 height 28
